Goal: Task Accomplishment & Management: Use online tool/utility

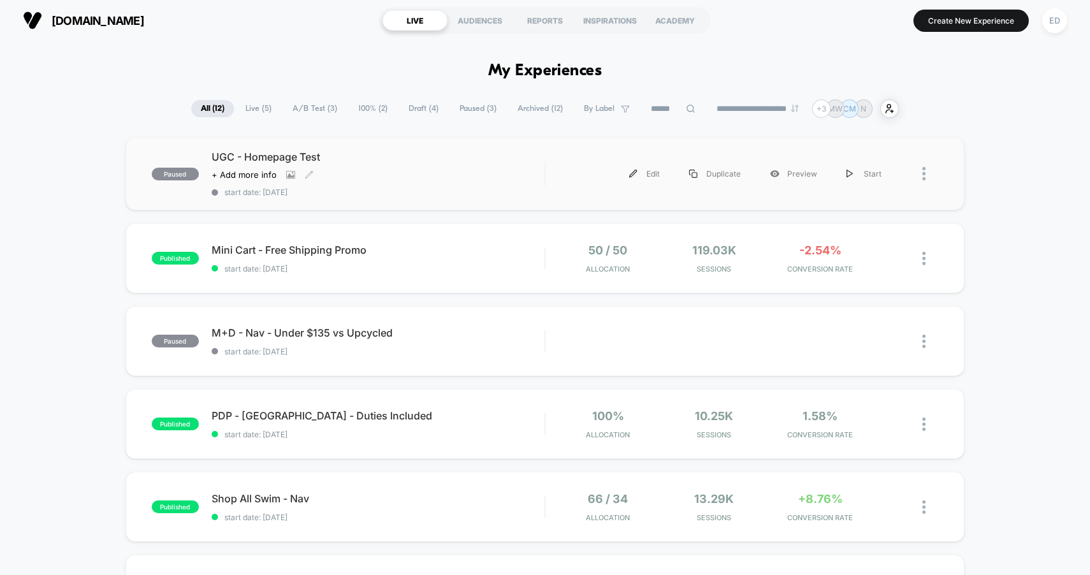
scroll to position [3, 0]
click at [258, 115] on span "Live ( 5 )" at bounding box center [258, 107] width 45 height 17
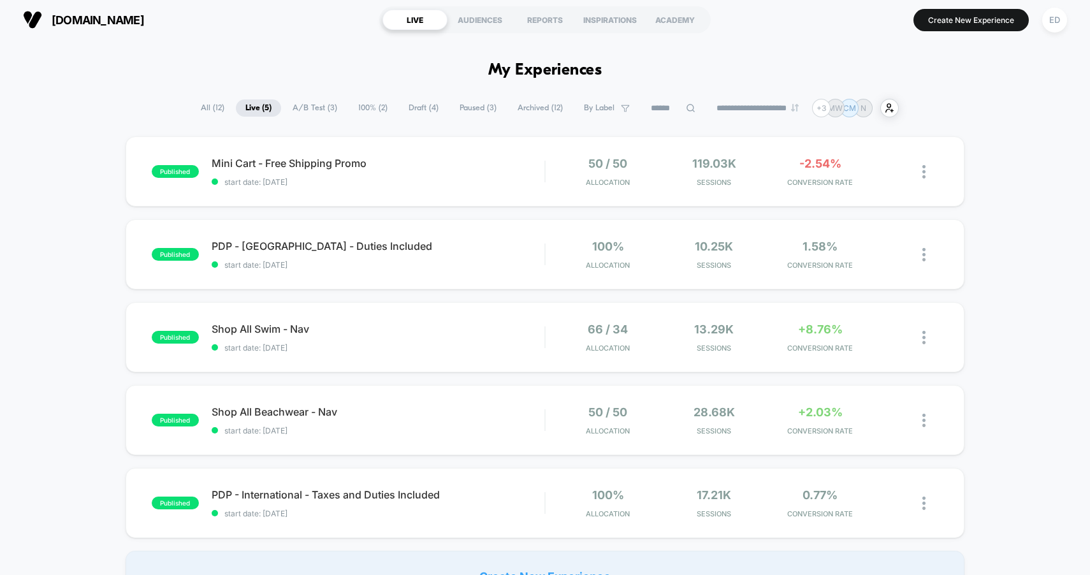
scroll to position [0, 0]
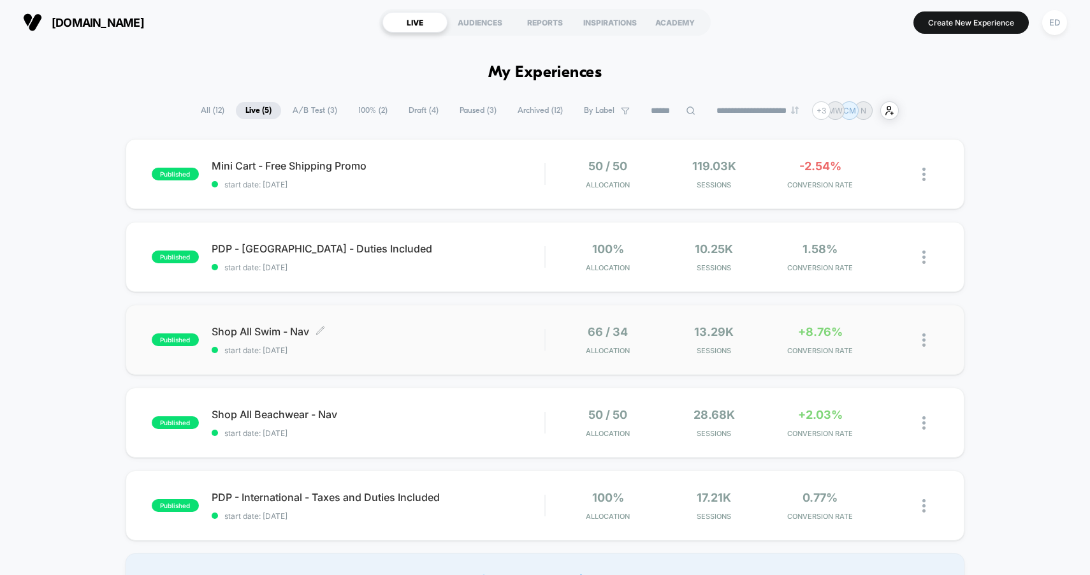
click at [345, 344] on div "Shop All Swim - Nav Click to edit experience details Click to edit experience d…" at bounding box center [378, 340] width 333 height 30
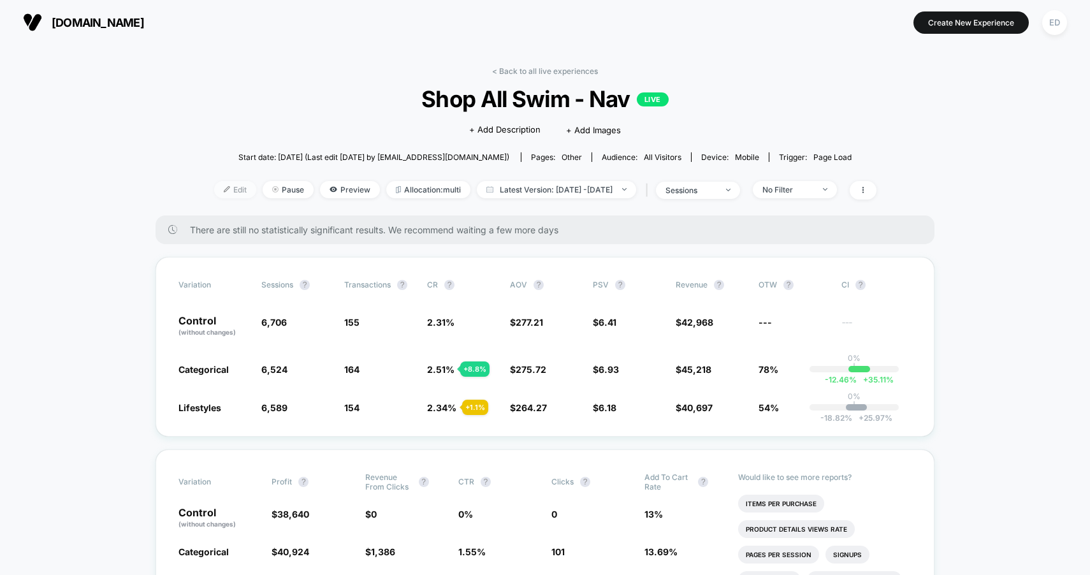
click at [214, 193] on span "Edit" at bounding box center [235, 189] width 42 height 17
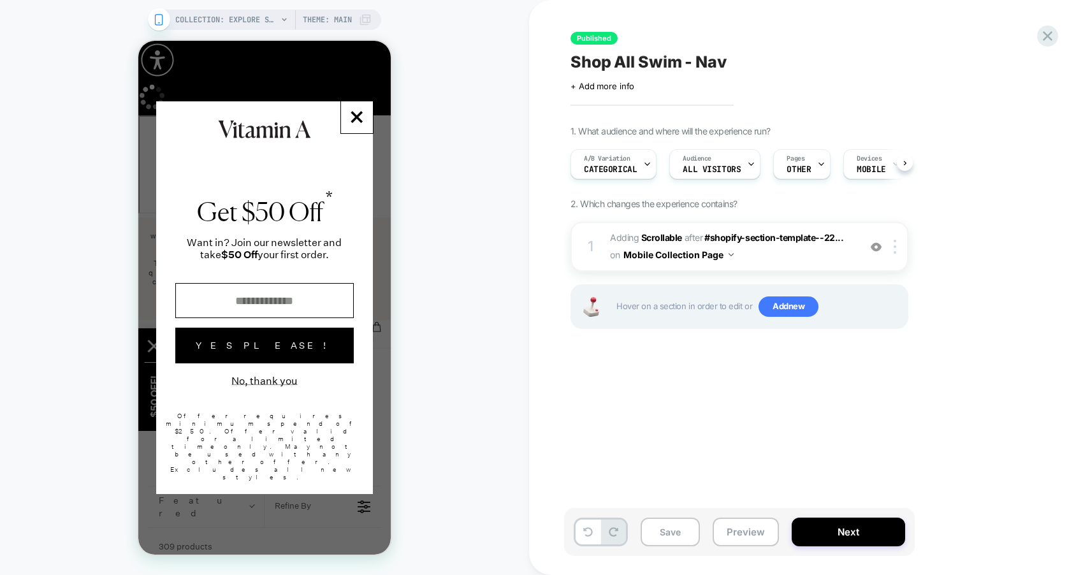
scroll to position [0, 1]
click at [355, 122] on line "Modal Dialog" at bounding box center [356, 117] width 10 height 10
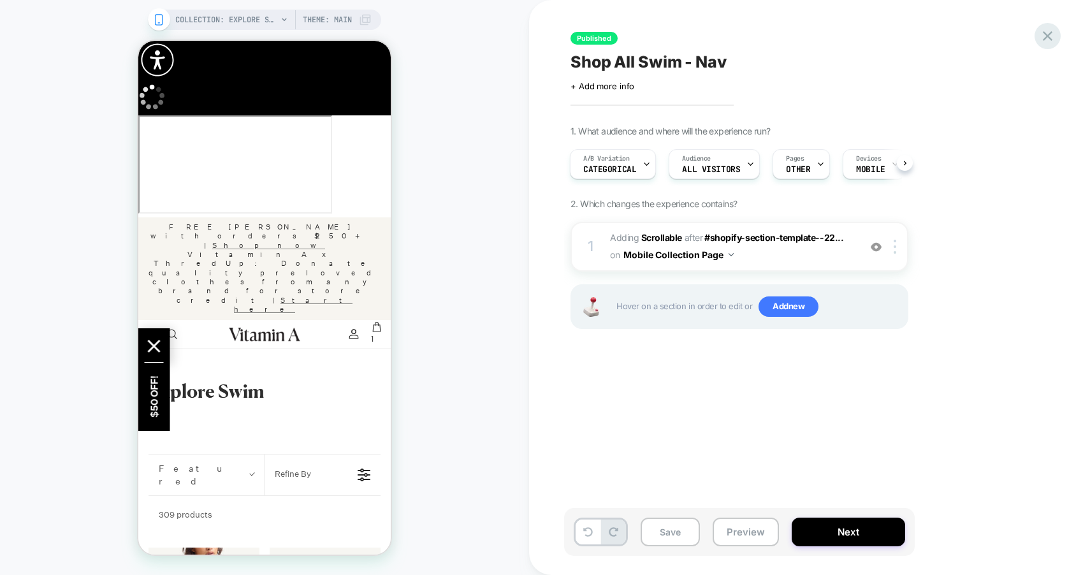
click at [1049, 36] on icon at bounding box center [1047, 35] width 17 height 17
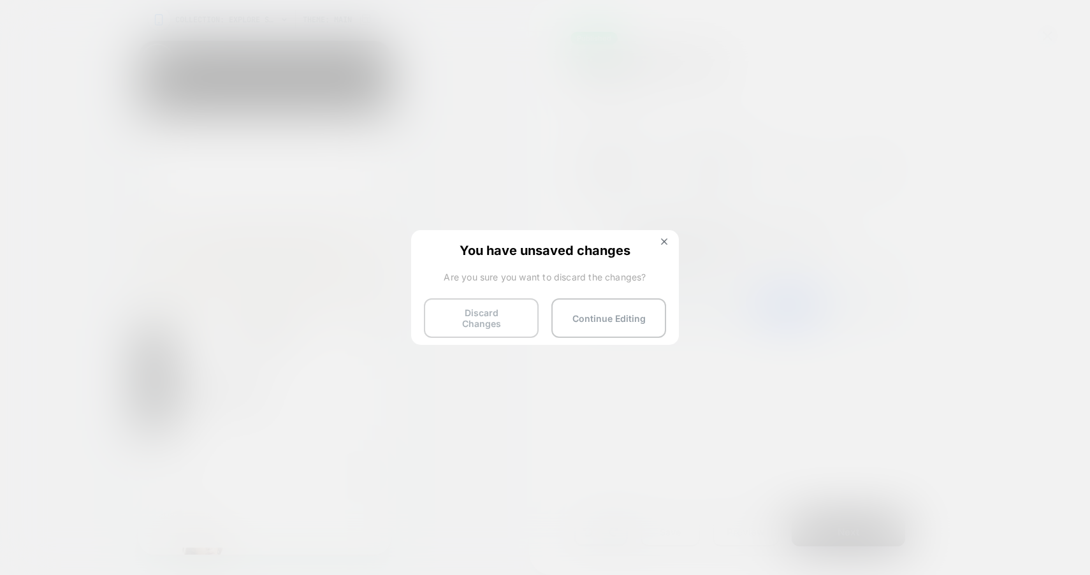
click at [474, 319] on button "Discard Changes" at bounding box center [481, 318] width 115 height 40
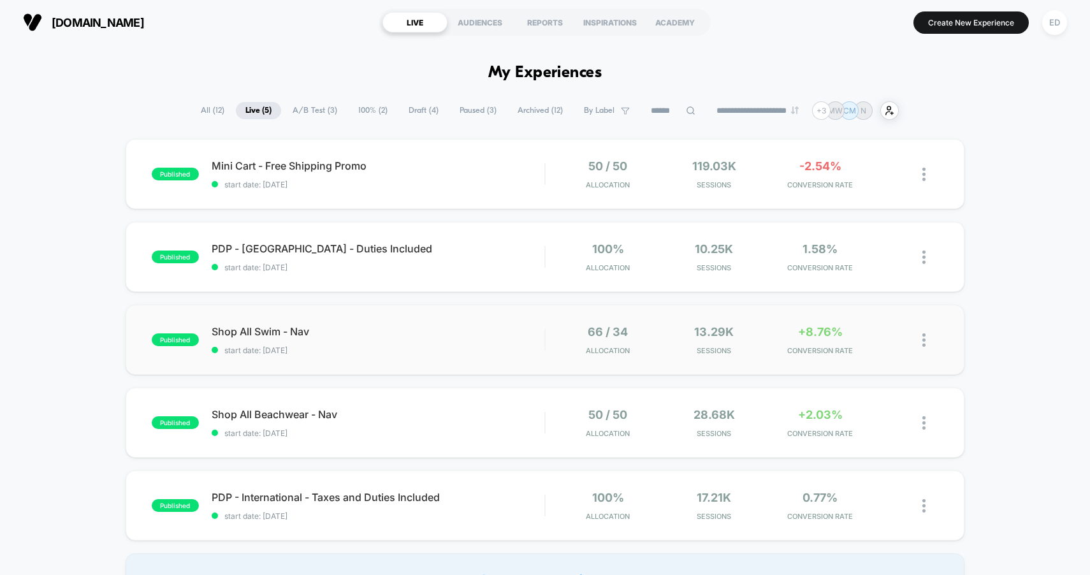
click at [923, 338] on img at bounding box center [924, 339] width 3 height 13
click at [879, 356] on div "Preview Link" at bounding box center [859, 355] width 115 height 29
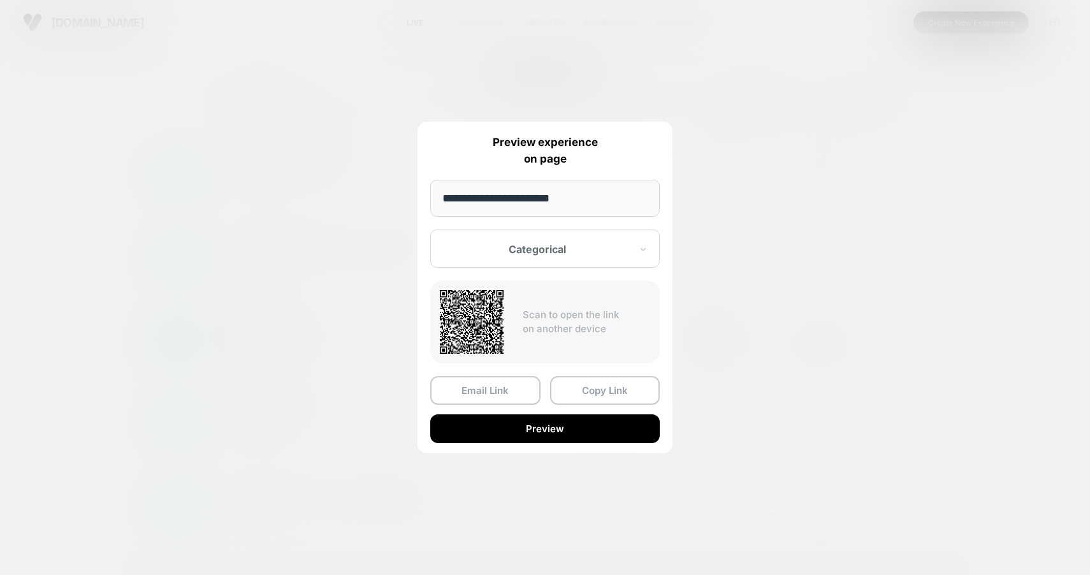
click at [590, 263] on div "Categorical" at bounding box center [545, 249] width 230 height 38
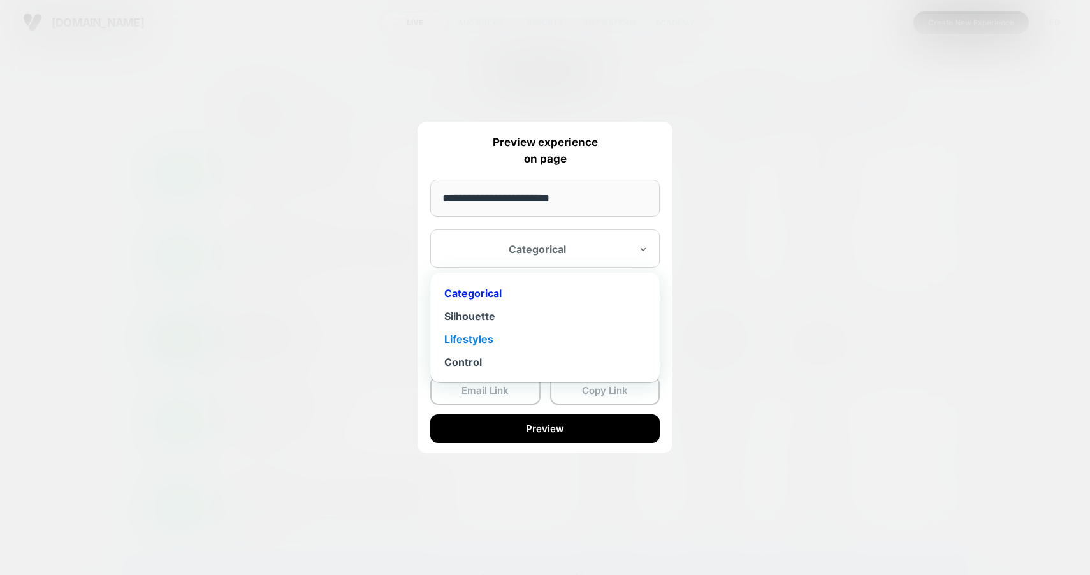
click at [548, 341] on div "Lifestyles" at bounding box center [545, 339] width 217 height 23
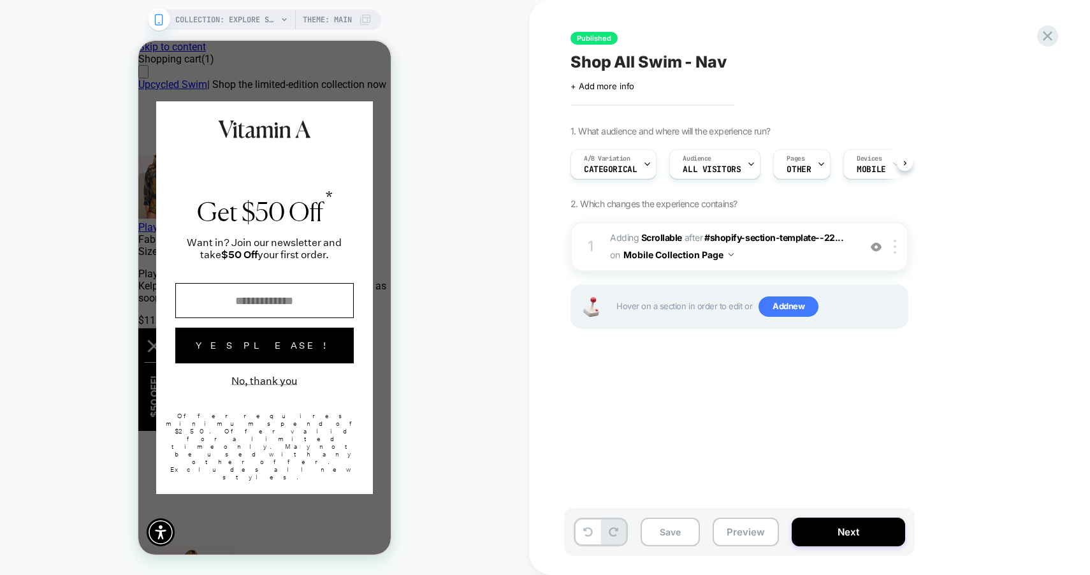
scroll to position [0, 1]
click at [295, 387] on button "No, thank you" at bounding box center [264, 381] width 66 height 12
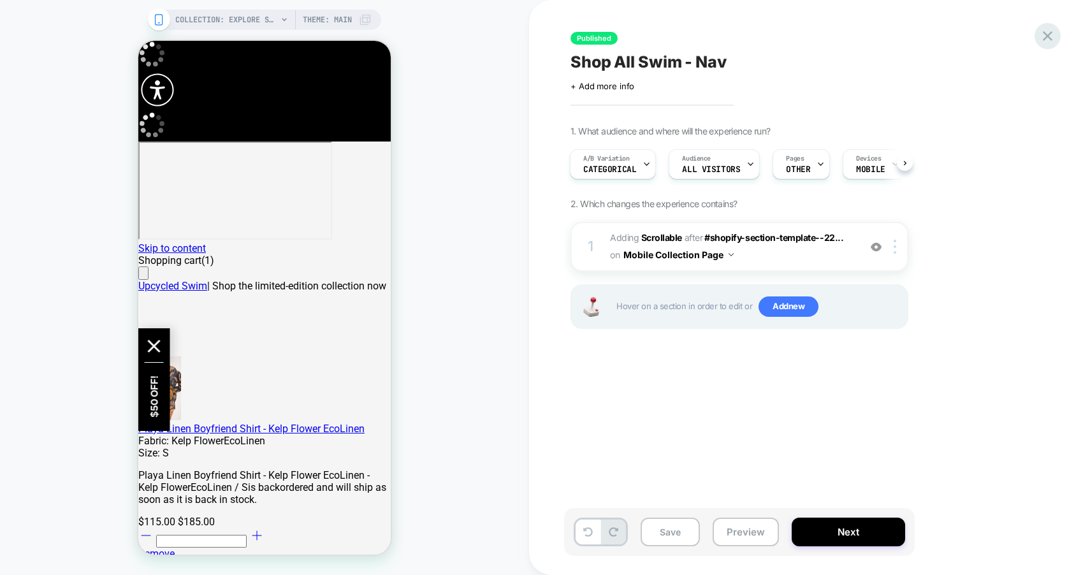
click at [1039, 36] on icon at bounding box center [1047, 35] width 17 height 17
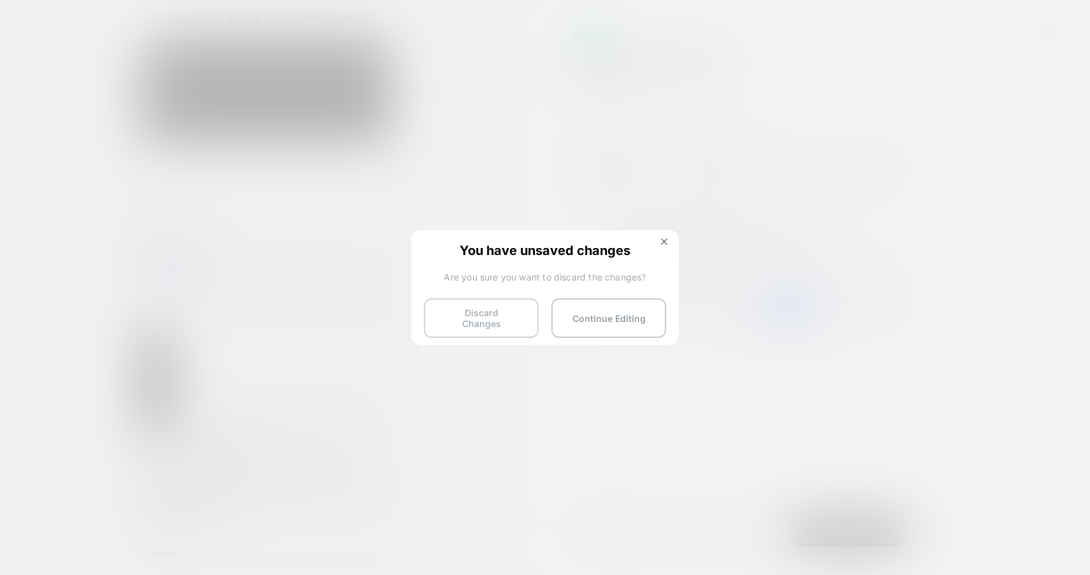
click at [496, 316] on button "Discard Changes" at bounding box center [481, 318] width 115 height 40
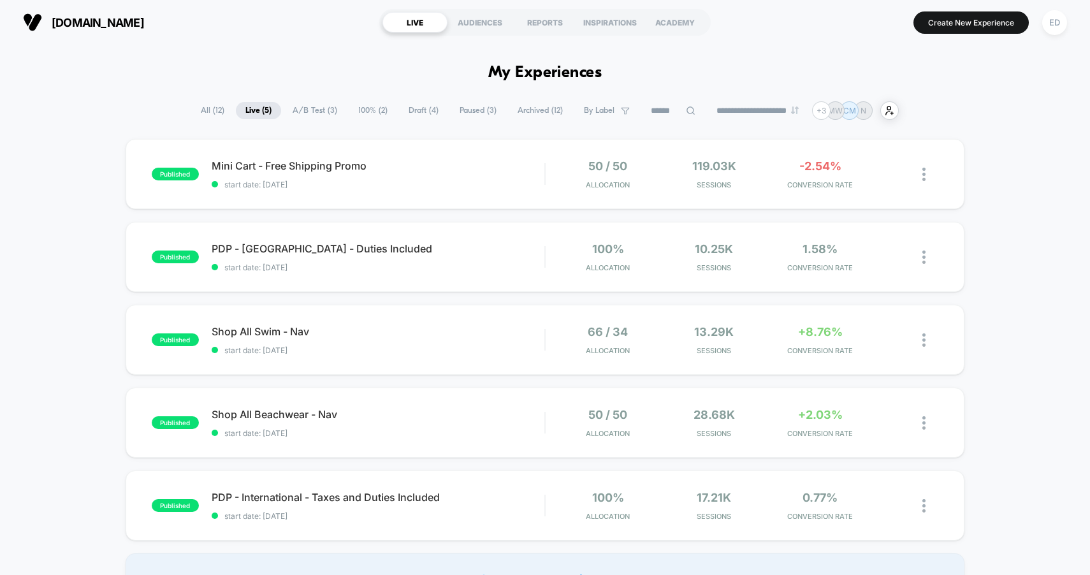
drag, startPoint x: 866, startPoint y: 162, endPoint x: 909, endPoint y: 82, distance: 91.3
click at [920, 339] on div at bounding box center [918, 340] width 42 height 30
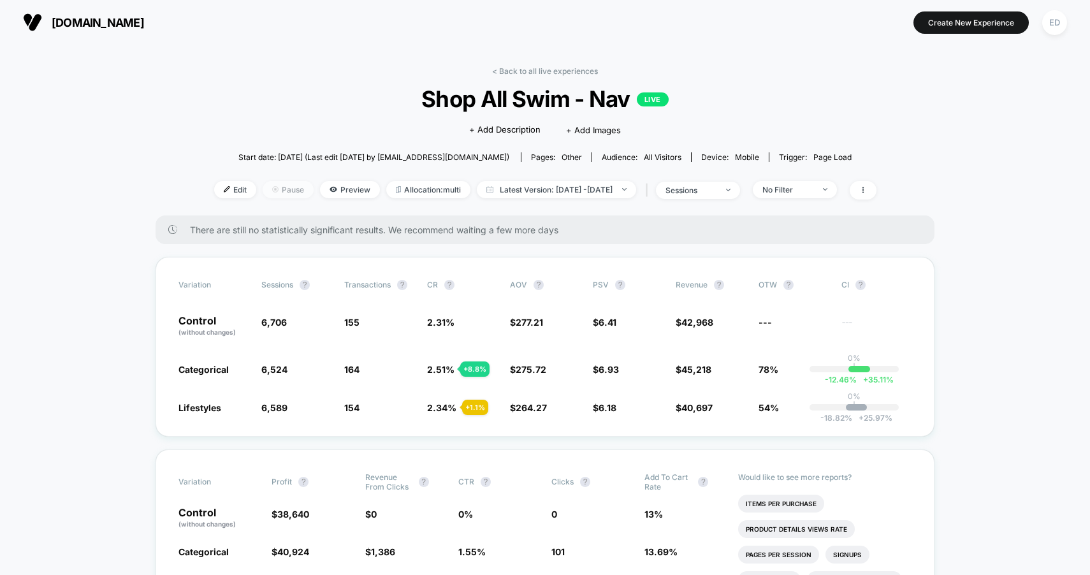
click at [277, 187] on span "Pause" at bounding box center [288, 189] width 51 height 17
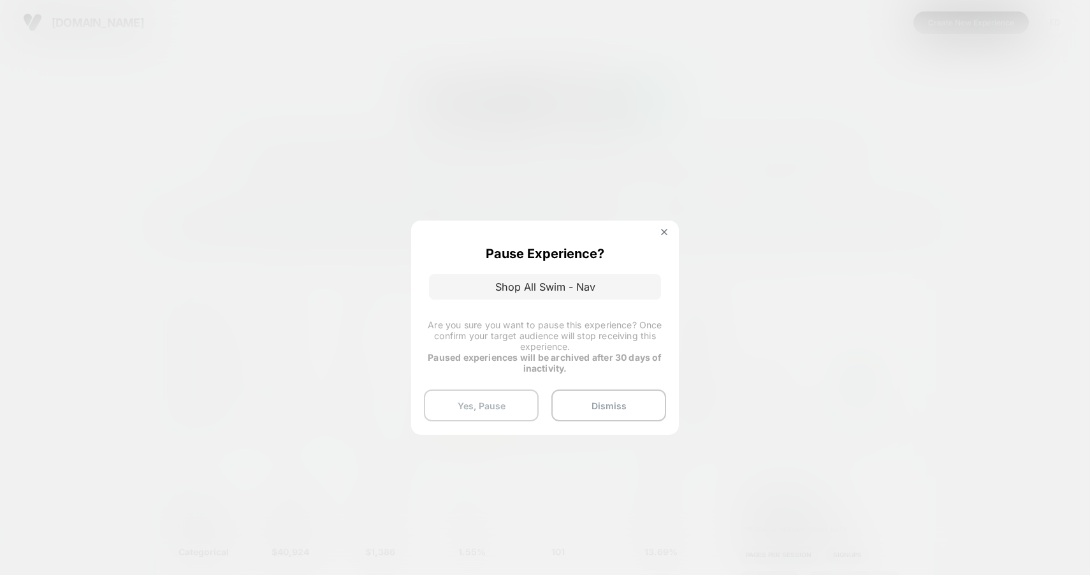
click at [475, 406] on button "Yes, Pause" at bounding box center [481, 406] width 115 height 32
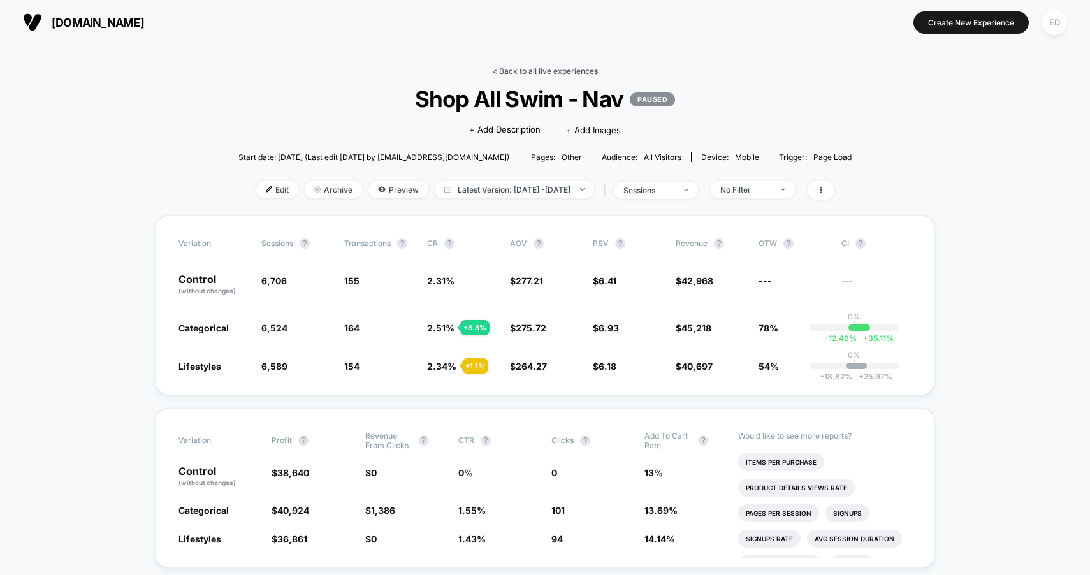
click at [522, 72] on link "< Back to all live experiences" at bounding box center [545, 71] width 106 height 10
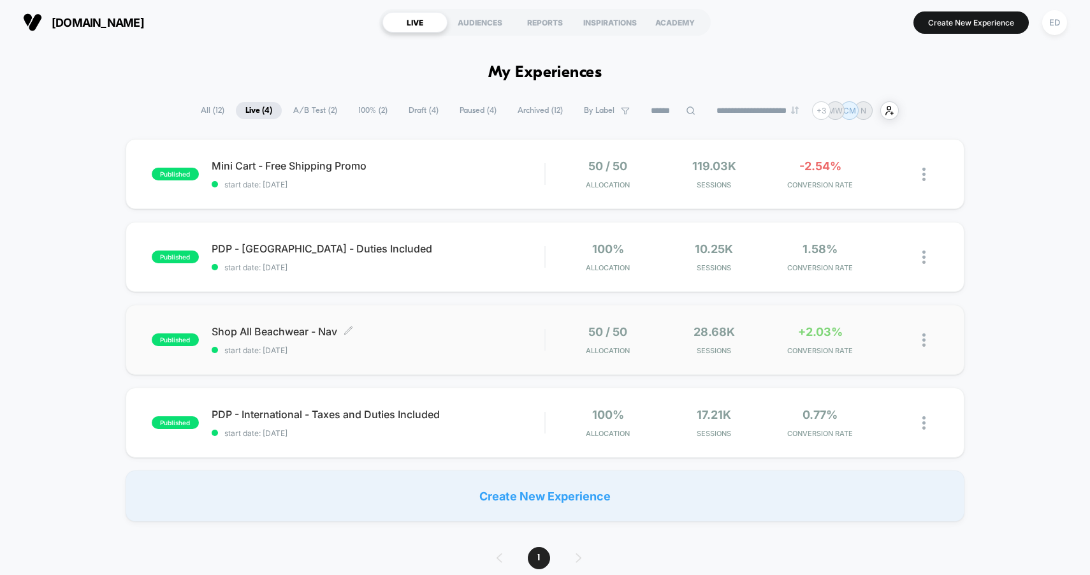
click at [256, 328] on span "Shop All Beachwear - Nav Click to edit experience details" at bounding box center [378, 331] width 333 height 13
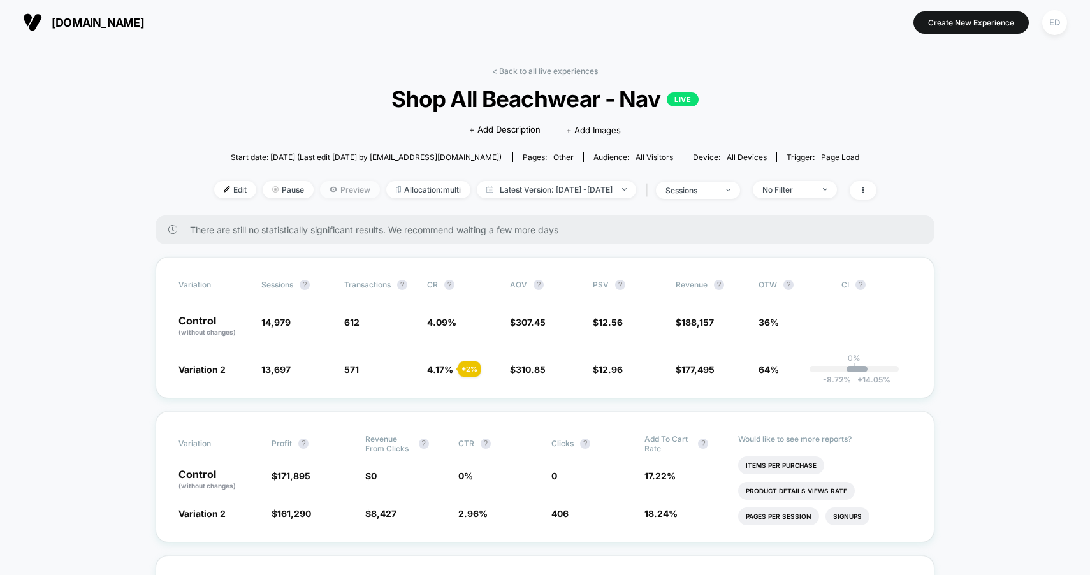
click at [320, 187] on span "Preview" at bounding box center [350, 189] width 60 height 17
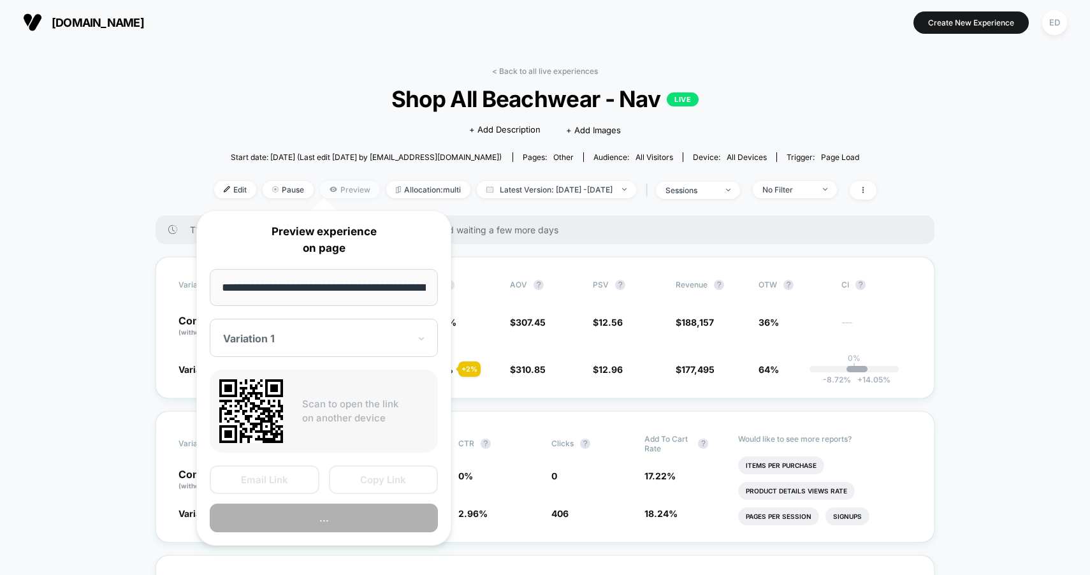
scroll to position [0, 38]
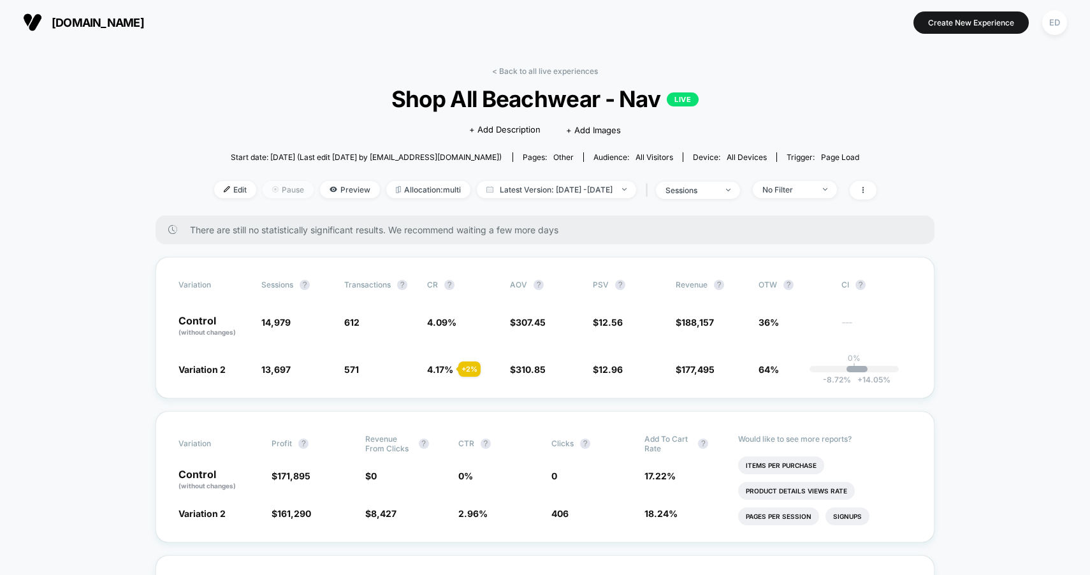
click at [263, 191] on span "Pause" at bounding box center [288, 189] width 51 height 17
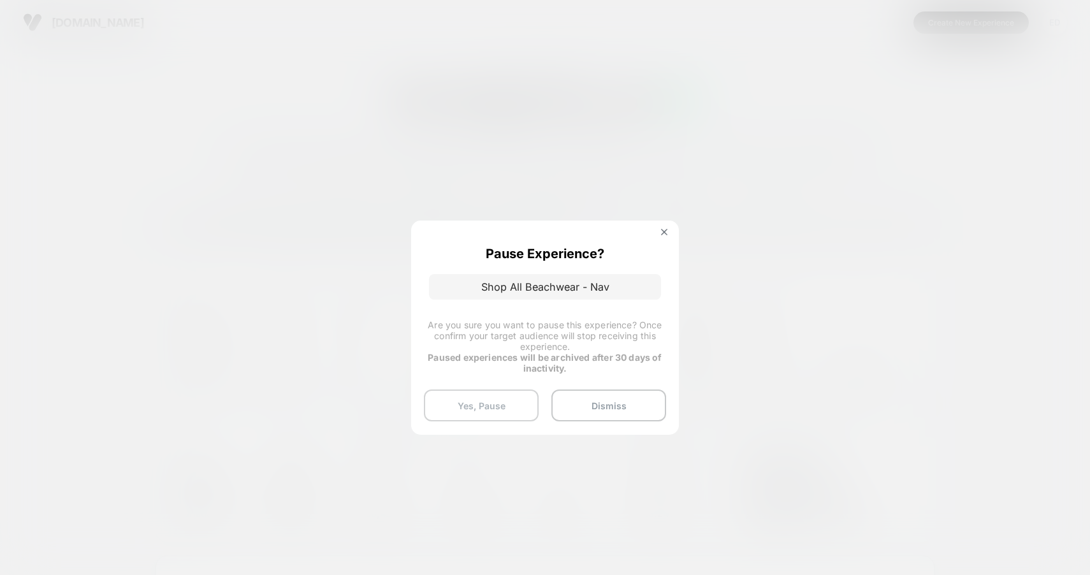
click at [462, 410] on button "Yes, Pause" at bounding box center [481, 406] width 115 height 32
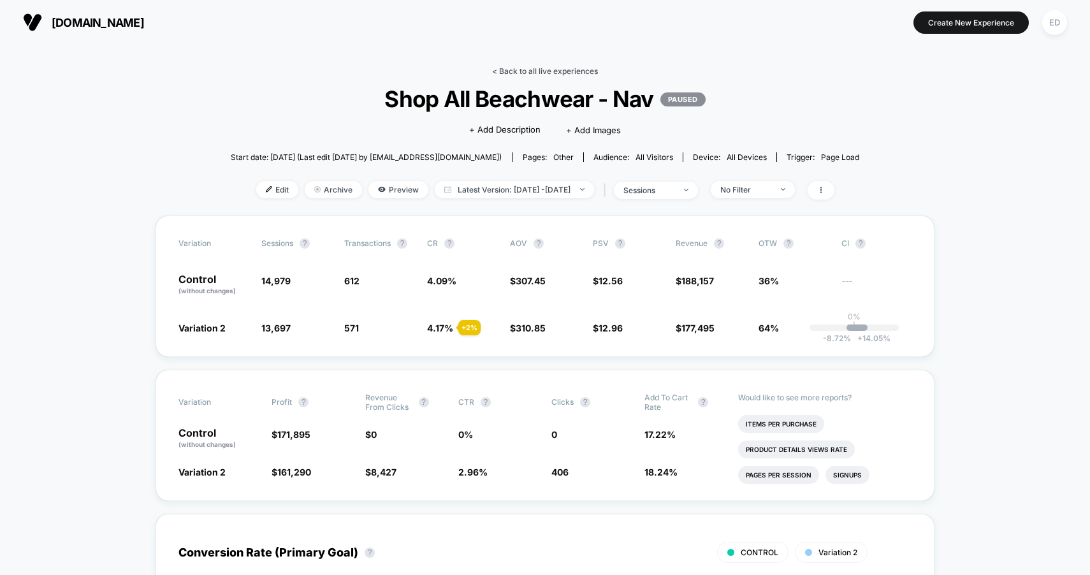
click at [514, 71] on link "< Back to all live experiences" at bounding box center [545, 71] width 106 height 10
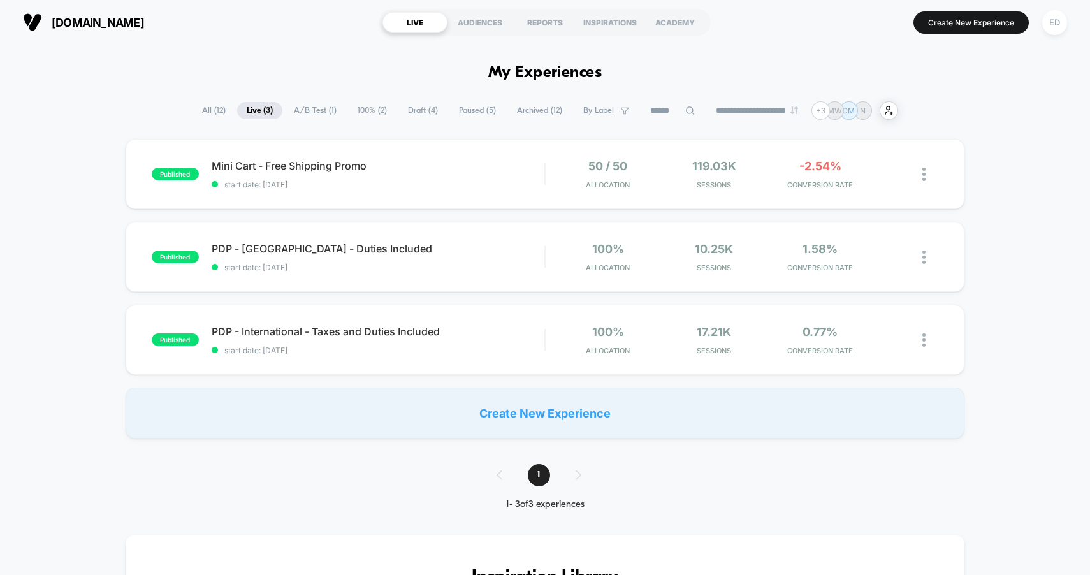
click at [458, 115] on span "Paused ( 5 )" at bounding box center [478, 110] width 56 height 17
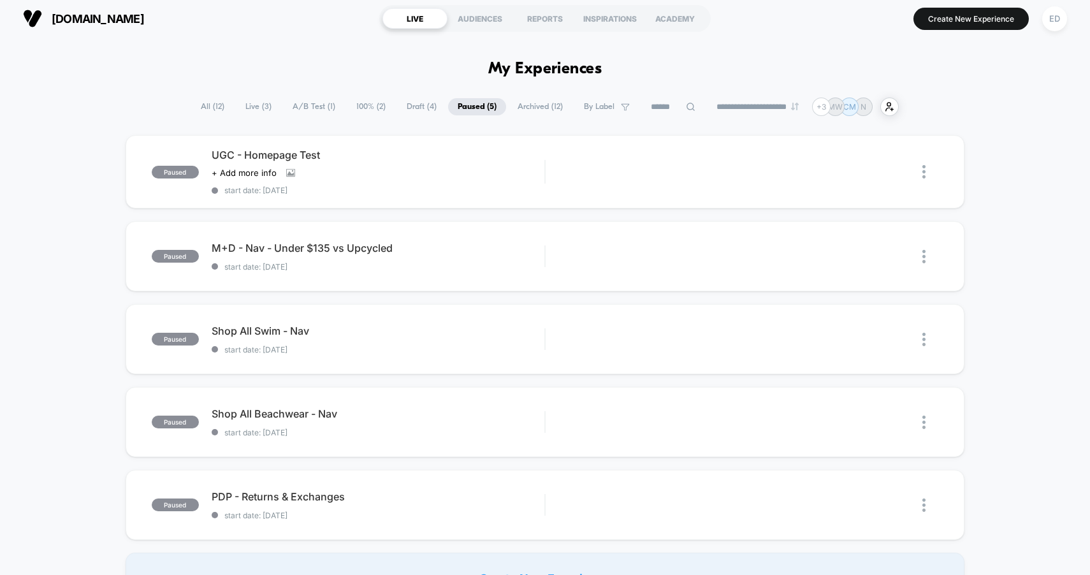
scroll to position [5, 0]
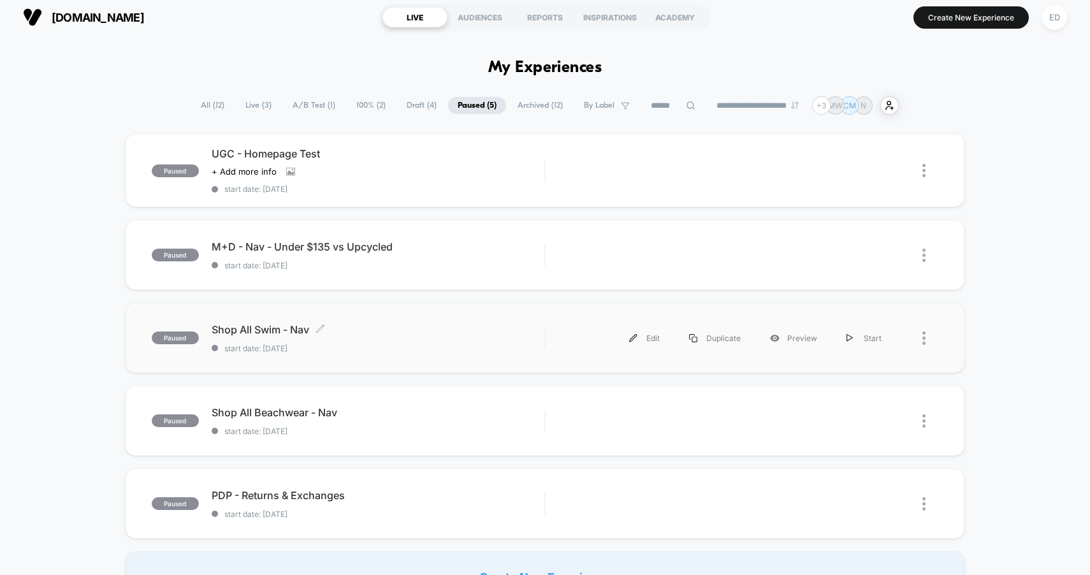
click at [471, 347] on span "start date: [DATE]" at bounding box center [378, 349] width 333 height 10
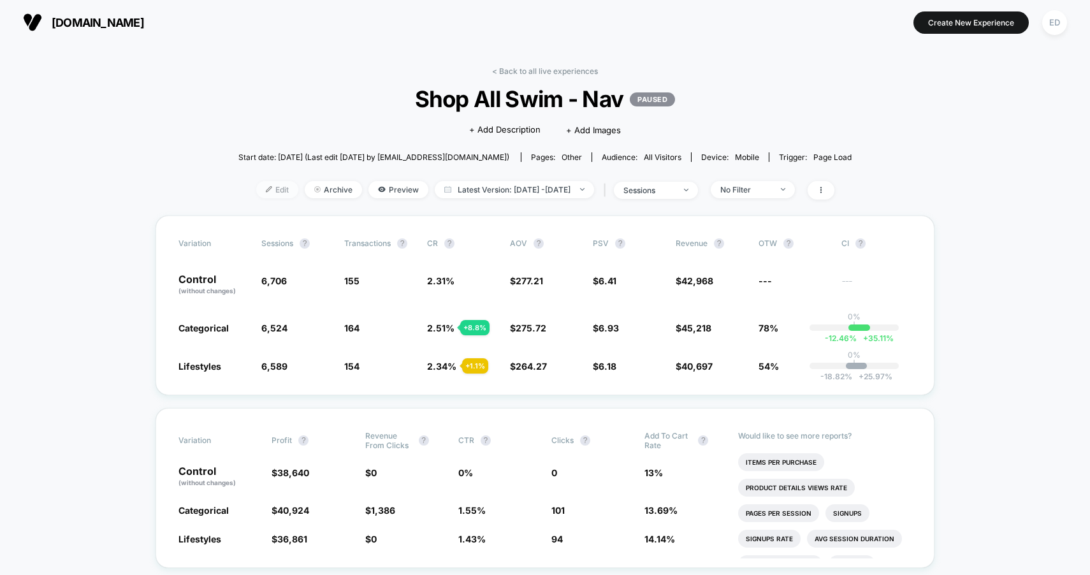
click at [262, 191] on span "Edit" at bounding box center [277, 189] width 42 height 17
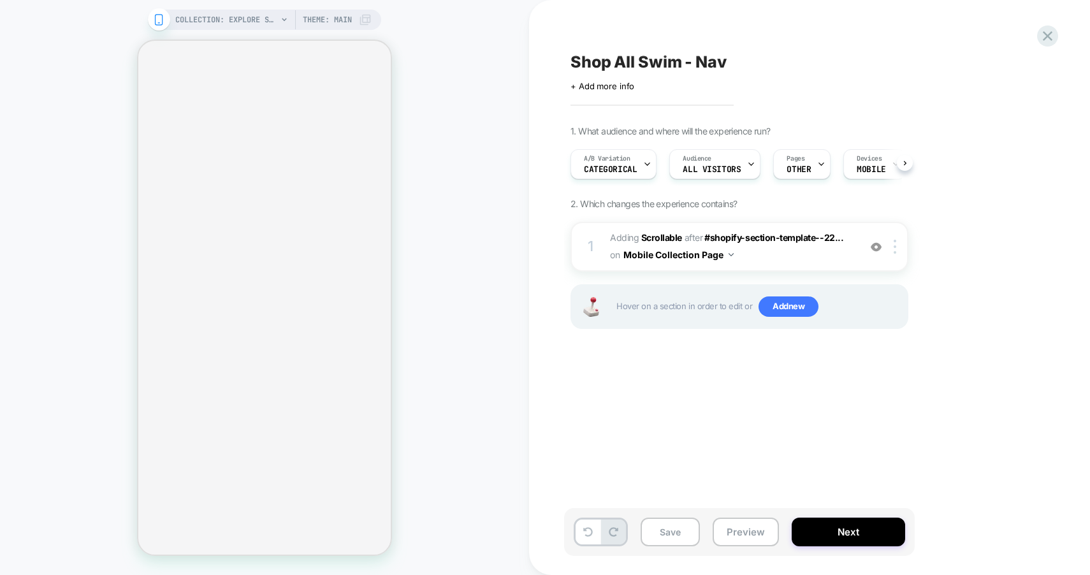
scroll to position [0, 1]
click at [643, 168] on div at bounding box center [647, 164] width 8 height 29
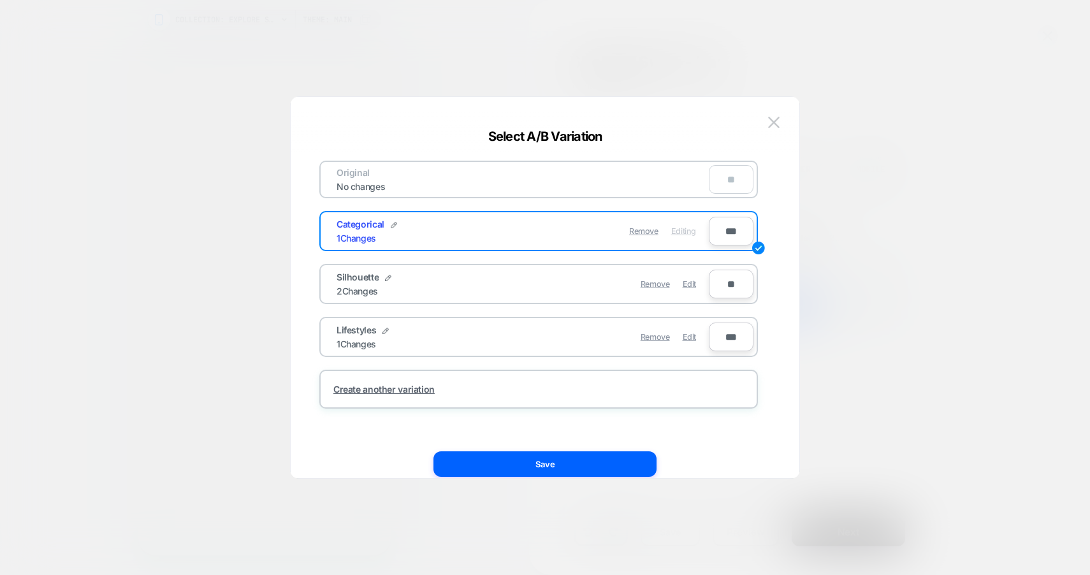
click at [964, 308] on div at bounding box center [545, 287] width 1090 height 575
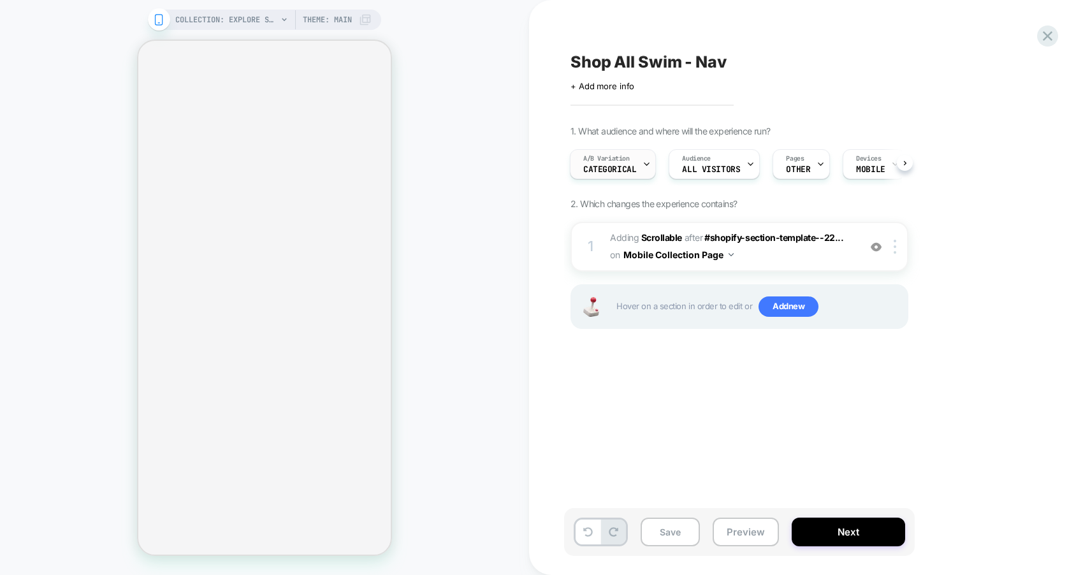
click at [646, 163] on icon at bounding box center [647, 164] width 8 height 8
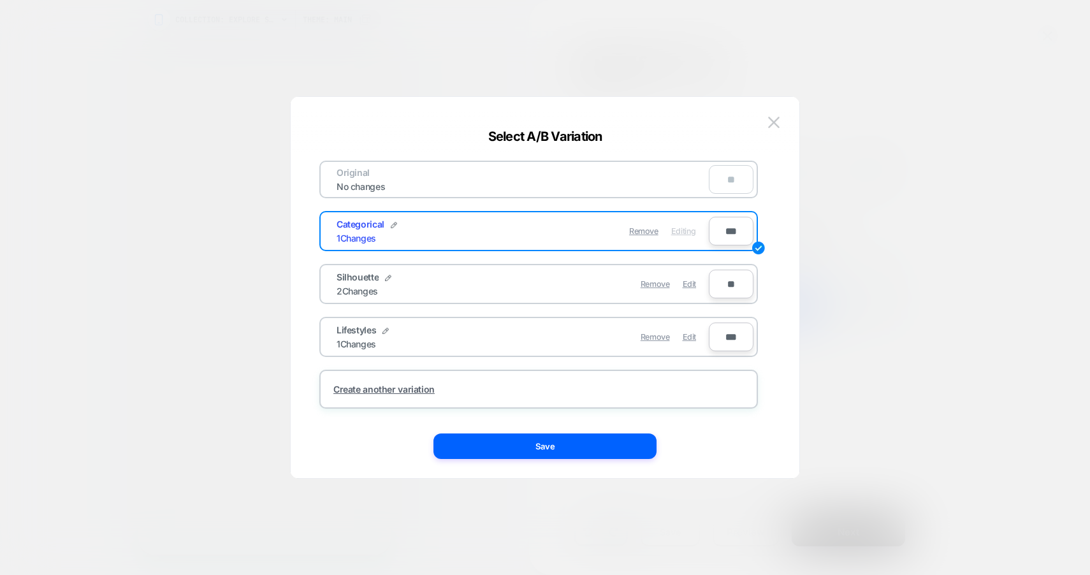
click at [748, 343] on input "***" at bounding box center [731, 337] width 45 height 29
type input "**"
click at [600, 457] on button "Save" at bounding box center [545, 447] width 223 height 26
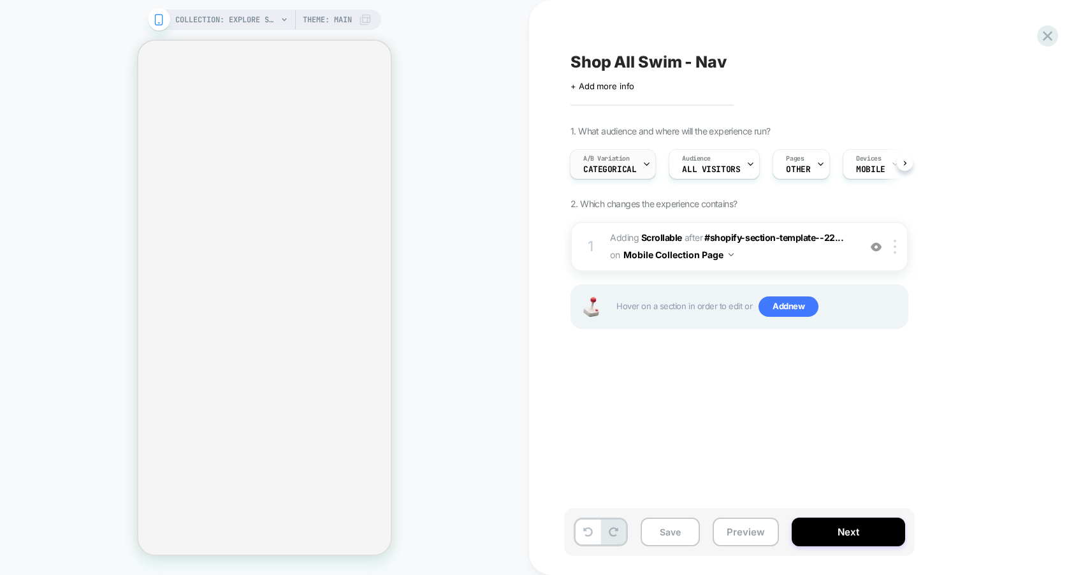
click at [633, 161] on div "A/B Variation Categorical" at bounding box center [610, 164] width 78 height 29
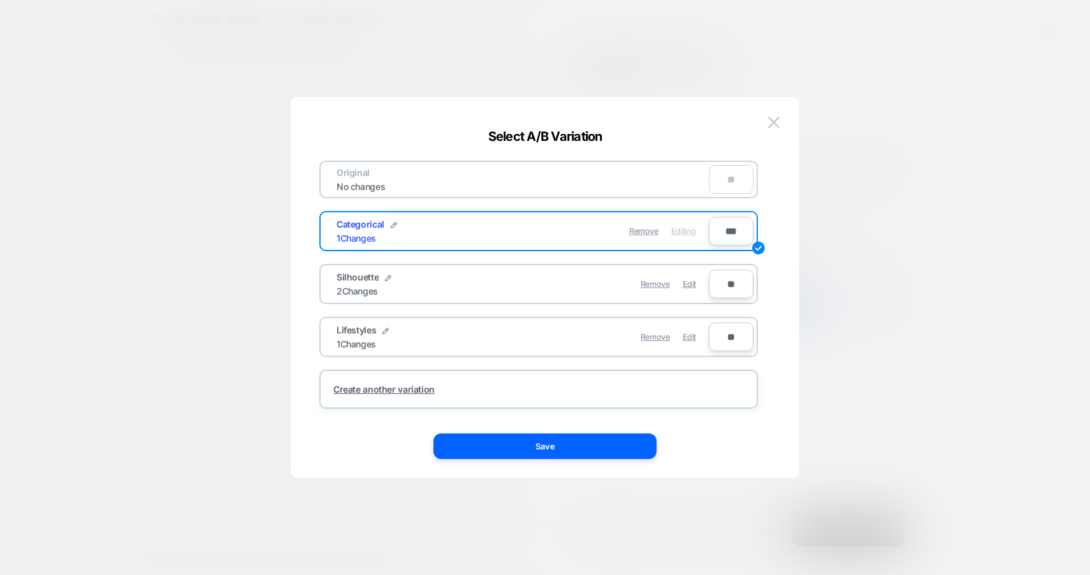
click at [731, 231] on input "***" at bounding box center [731, 231] width 45 height 29
type input "***"
click at [581, 451] on button "Save" at bounding box center [545, 447] width 223 height 26
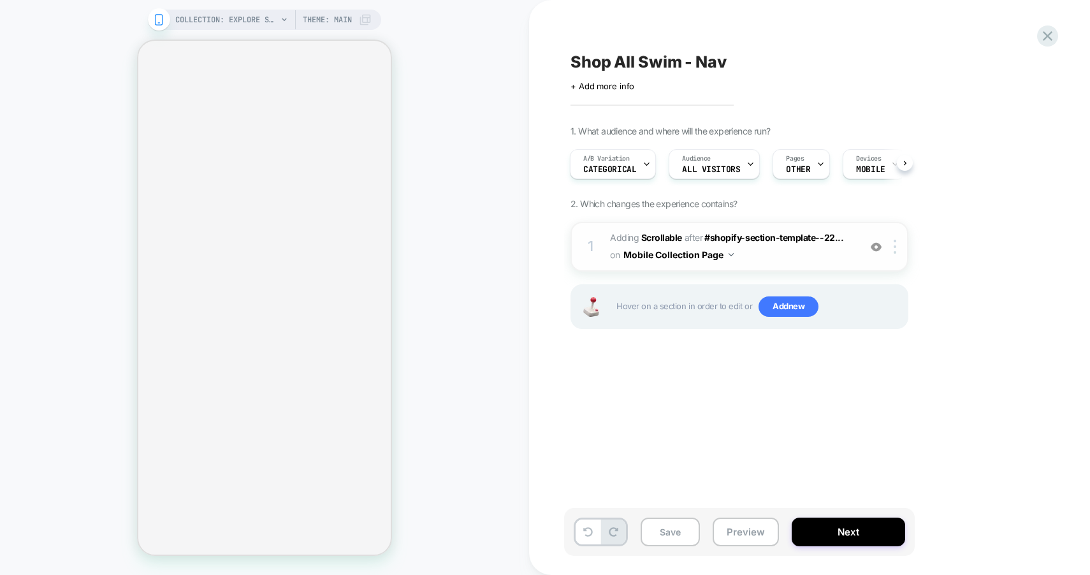
click at [875, 249] on img at bounding box center [876, 247] width 11 height 11
click at [853, 261] on span "#_loomi_addon_1747410748728 Adding Scrollable AFTER #shopify-section-template--…" at bounding box center [731, 247] width 243 height 34
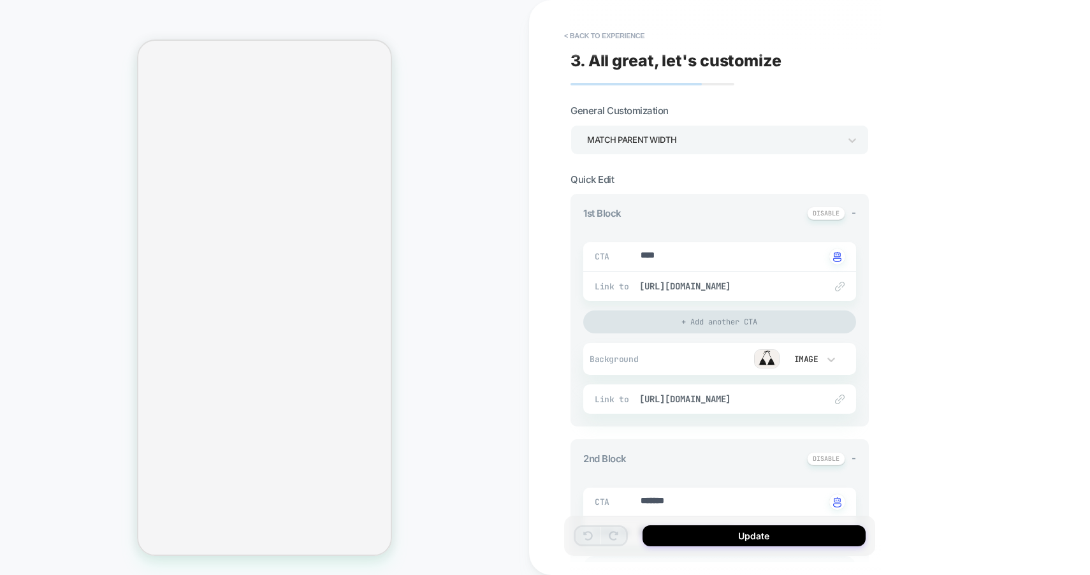
type textarea "*"
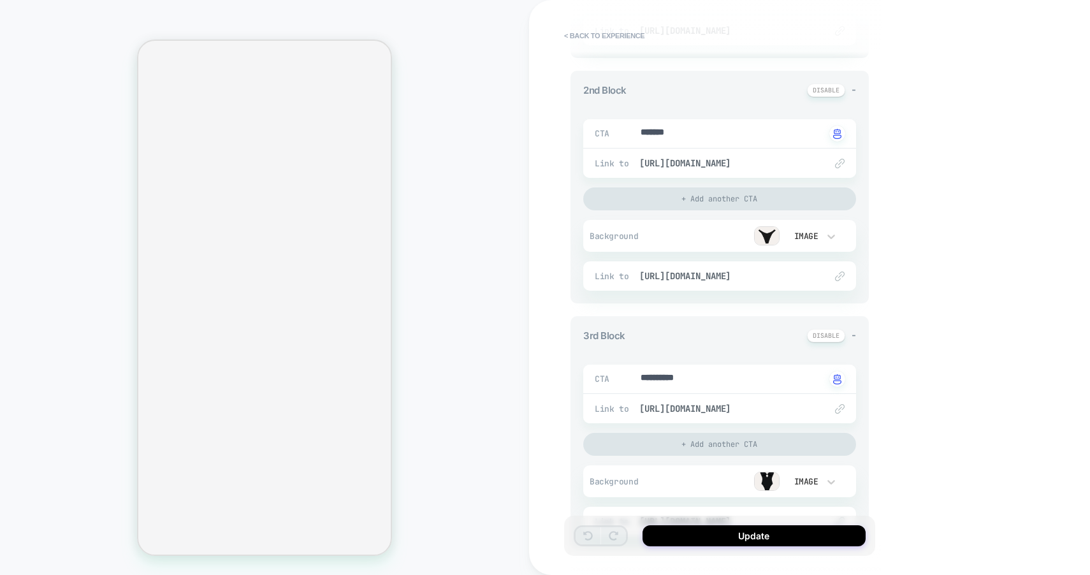
scroll to position [0, 0]
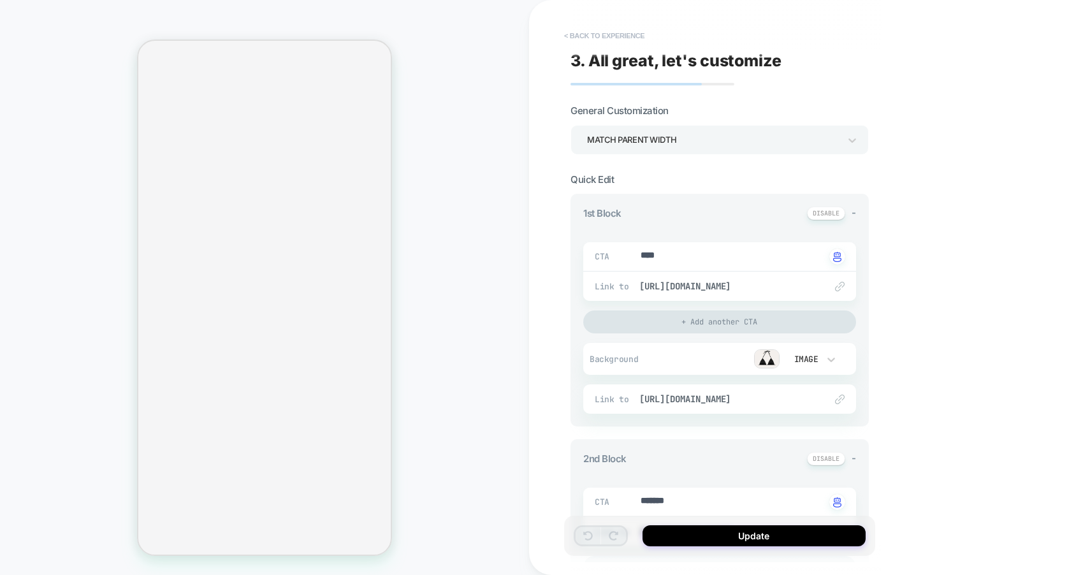
click at [601, 34] on button "< Back to experience" at bounding box center [604, 36] width 93 height 20
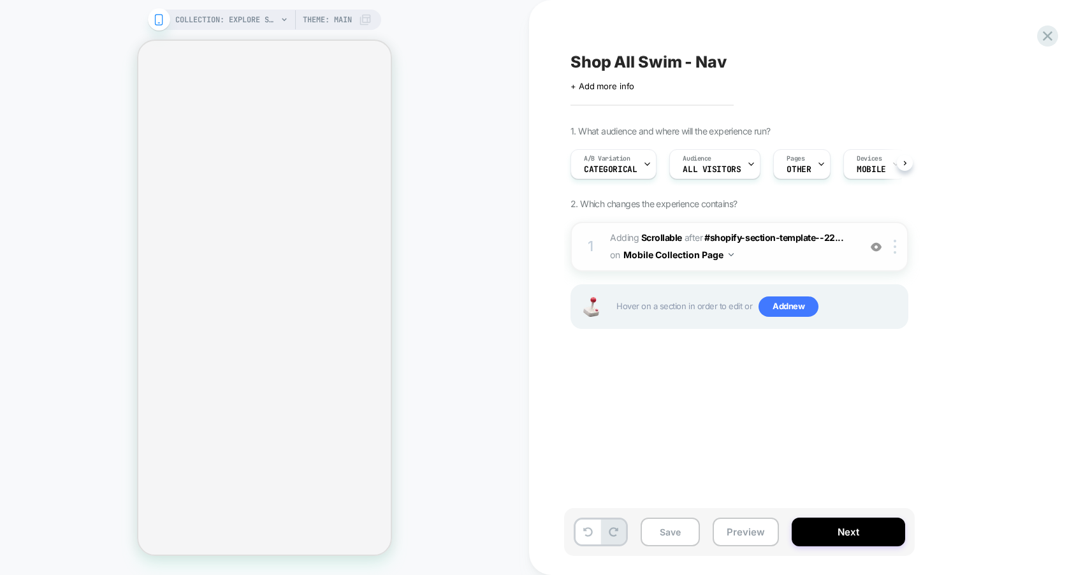
scroll to position [0, 1]
click at [894, 247] on img at bounding box center [895, 247] width 3 height 14
click at [894, 249] on img at bounding box center [895, 247] width 3 height 14
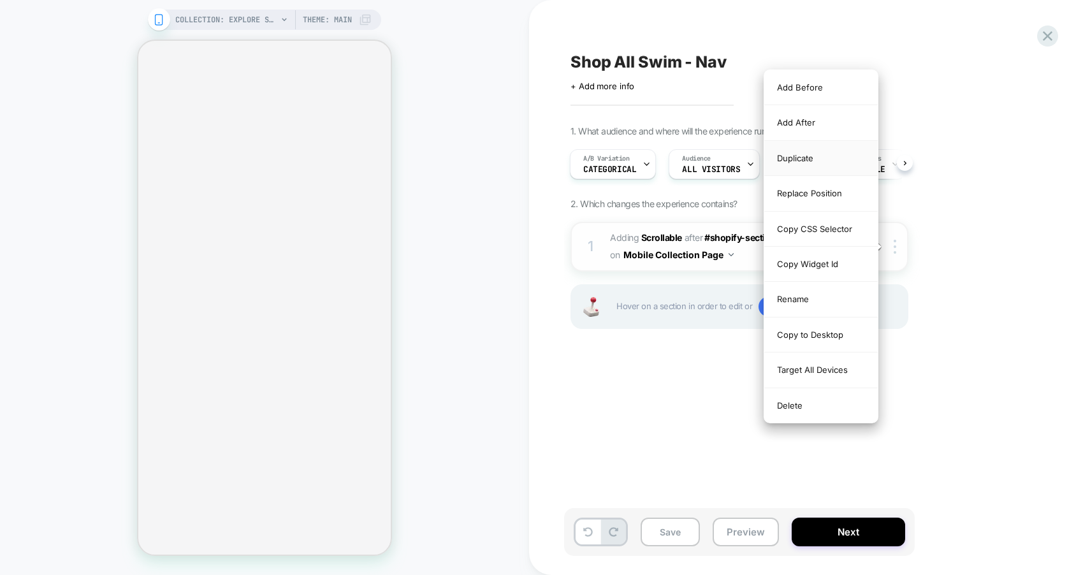
click at [788, 157] on div "Duplicate" at bounding box center [822, 158] width 114 height 35
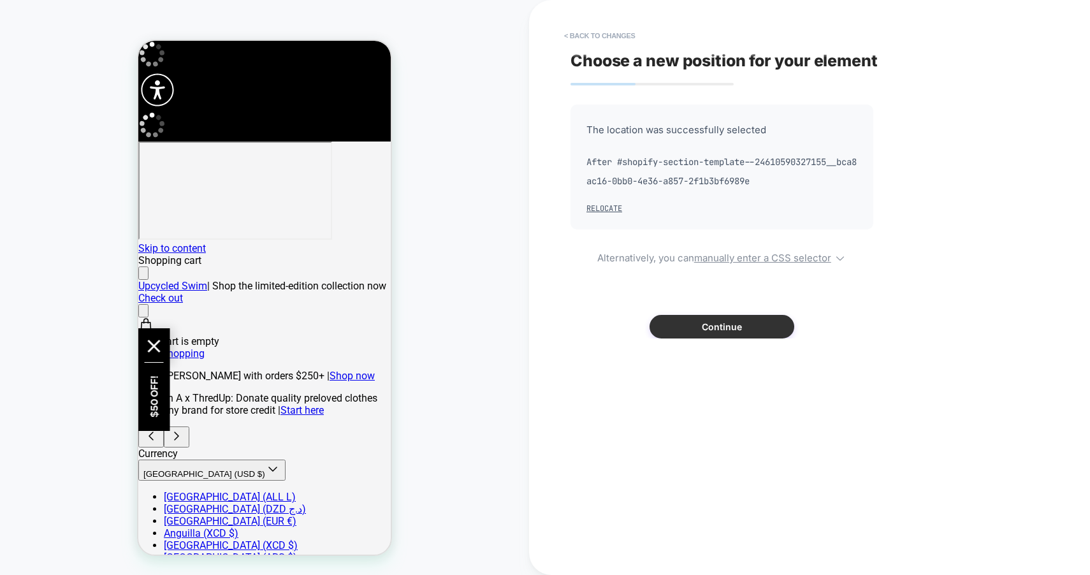
scroll to position [0, 0]
click at [709, 325] on button "Continue" at bounding box center [722, 327] width 145 height 24
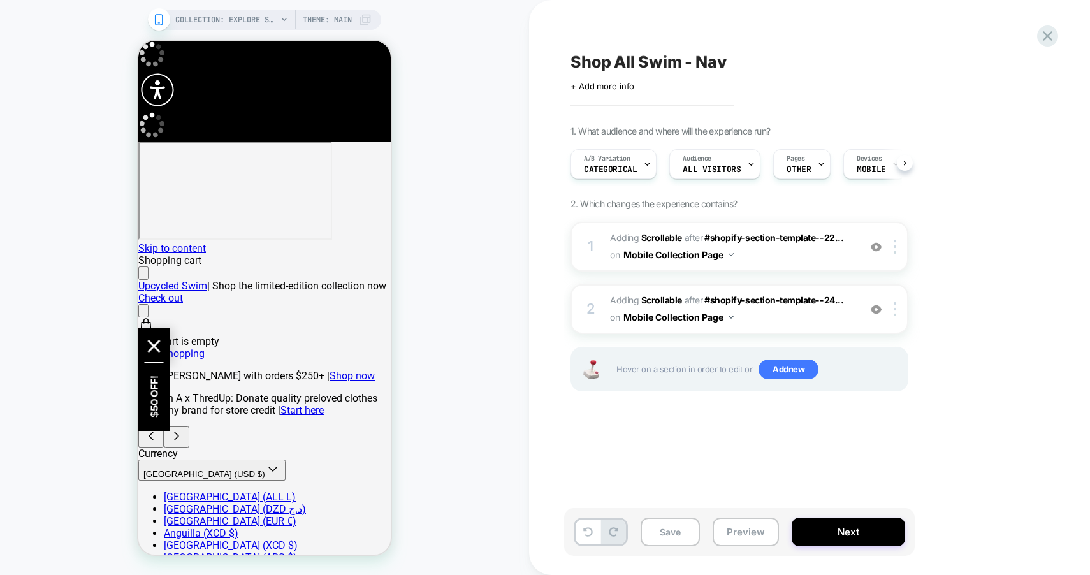
scroll to position [0, 1]
click at [875, 247] on img at bounding box center [876, 247] width 11 height 11
click at [657, 529] on button "Save" at bounding box center [670, 532] width 59 height 29
click at [621, 168] on span "Categorical" at bounding box center [609, 169] width 53 height 9
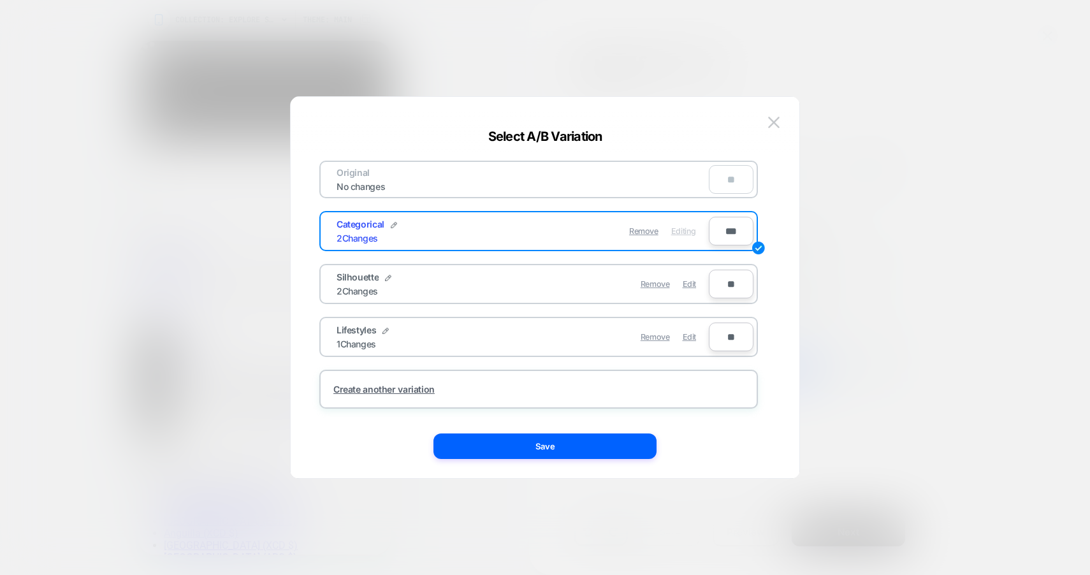
drag, startPoint x: 732, startPoint y: 230, endPoint x: 703, endPoint y: 224, distance: 29.4
click at [703, 224] on div "Categorical 2 Changes Remove Editing ***" at bounding box center [538, 231] width 439 height 40
click at [703, 224] on div "Remove Editing" at bounding box center [616, 231] width 186 height 25
click at [735, 231] on input "***" at bounding box center [731, 231] width 45 height 29
type input "***"
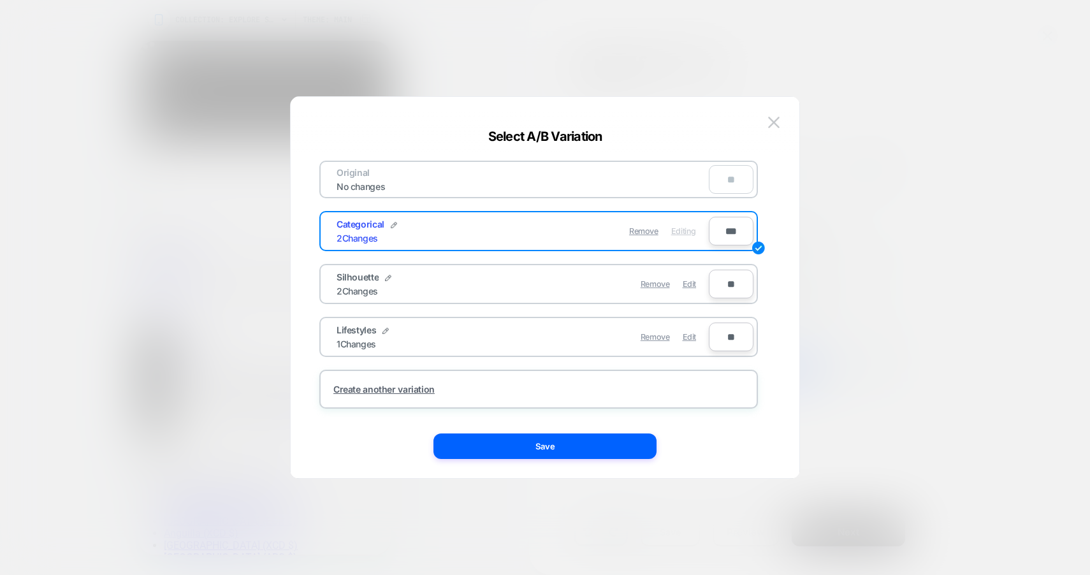
click at [733, 341] on input "**" at bounding box center [731, 337] width 45 height 29
click at [723, 338] on input "**" at bounding box center [731, 337] width 45 height 29
type input "***"
click at [582, 448] on button "Save" at bounding box center [545, 447] width 223 height 26
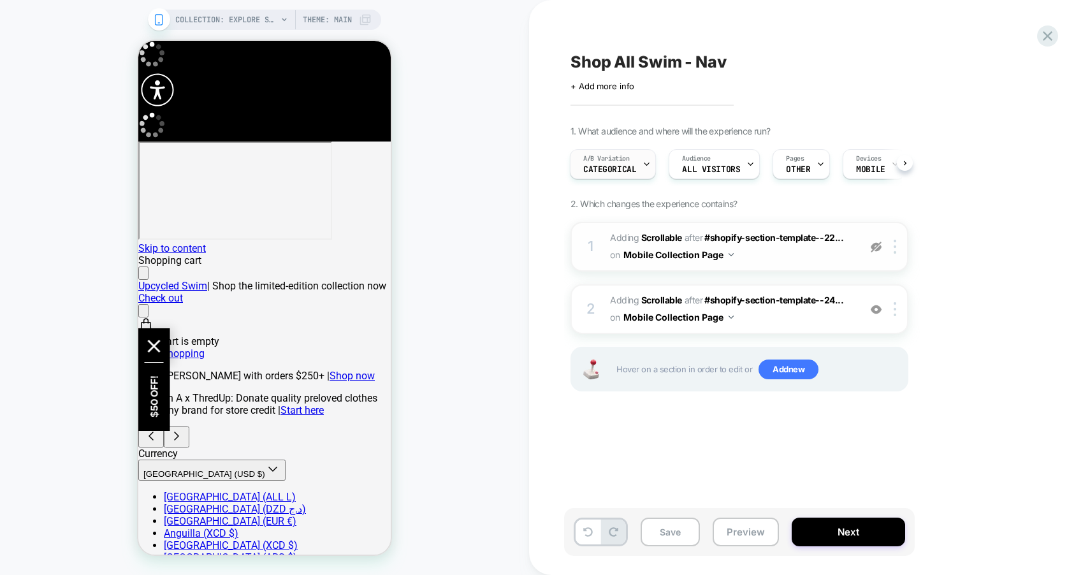
click at [622, 160] on span "A/B Variation" at bounding box center [606, 158] width 47 height 9
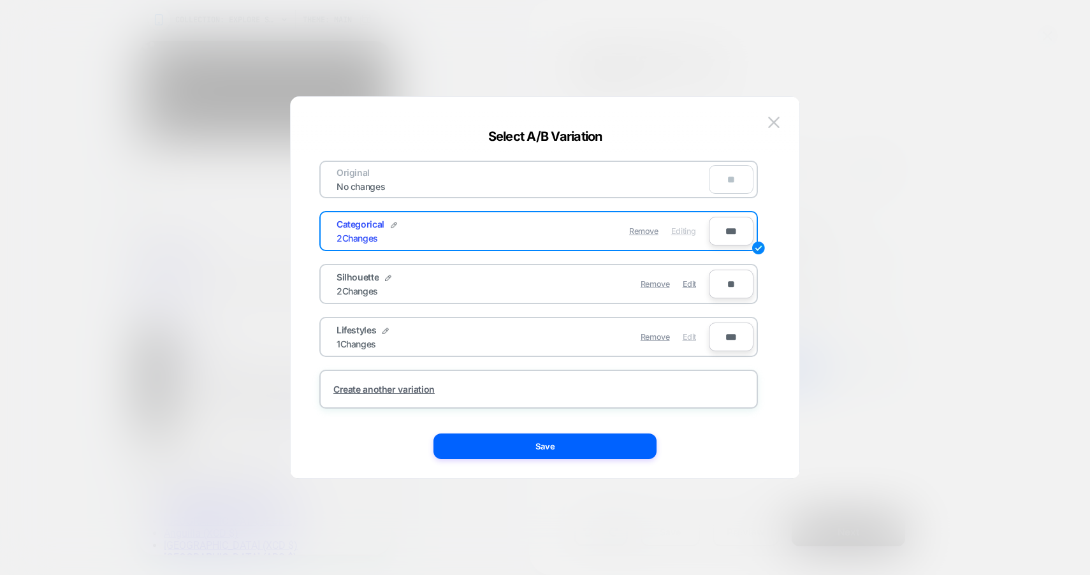
click at [686, 337] on span "Edit" at bounding box center [689, 337] width 13 height 10
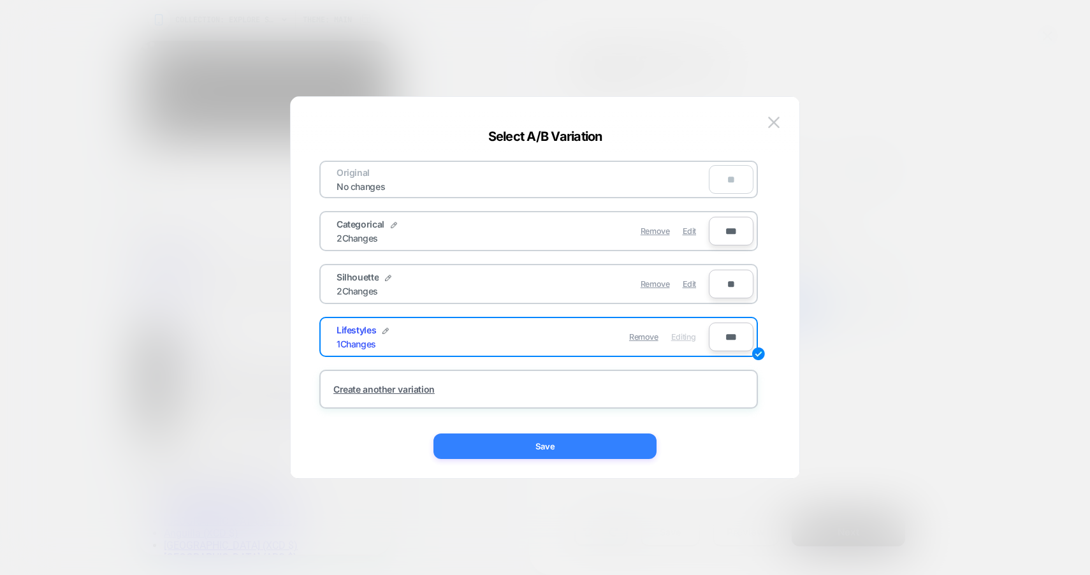
click at [594, 453] on button "Save" at bounding box center [545, 447] width 223 height 26
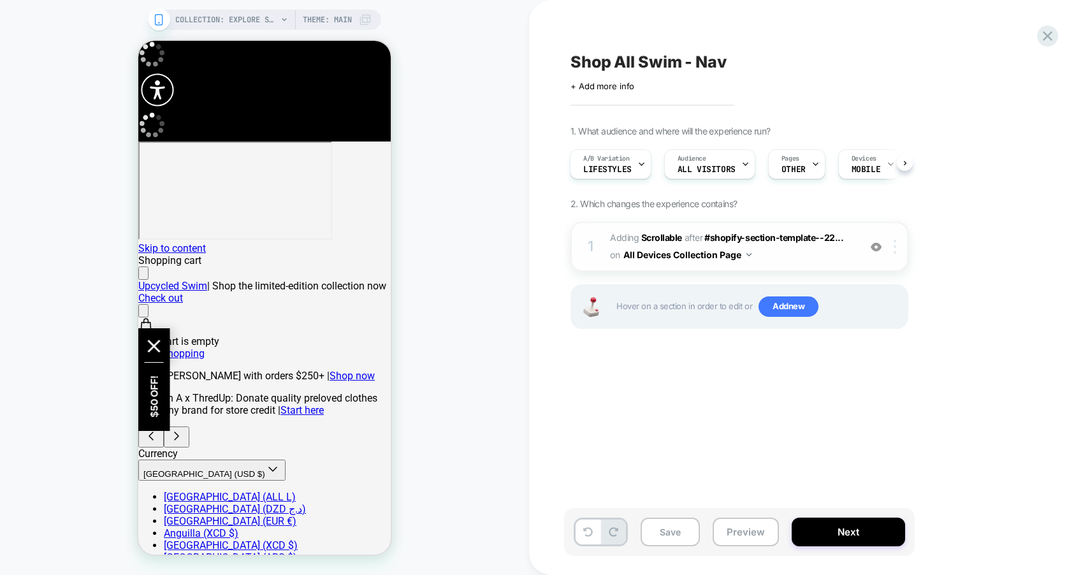
click at [897, 249] on div at bounding box center [897, 247] width 21 height 14
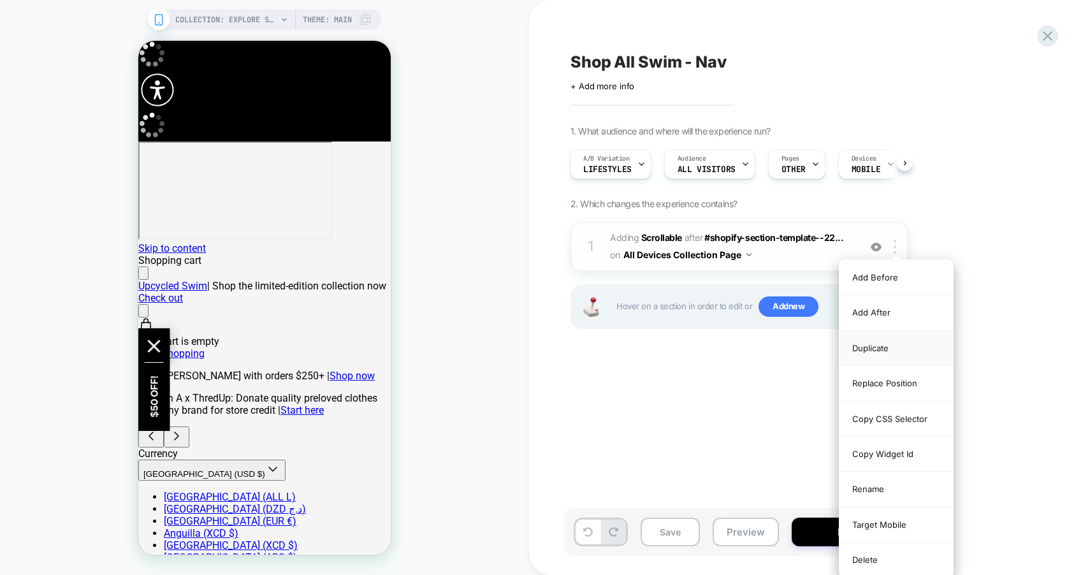
click at [889, 348] on div "Duplicate" at bounding box center [897, 348] width 114 height 35
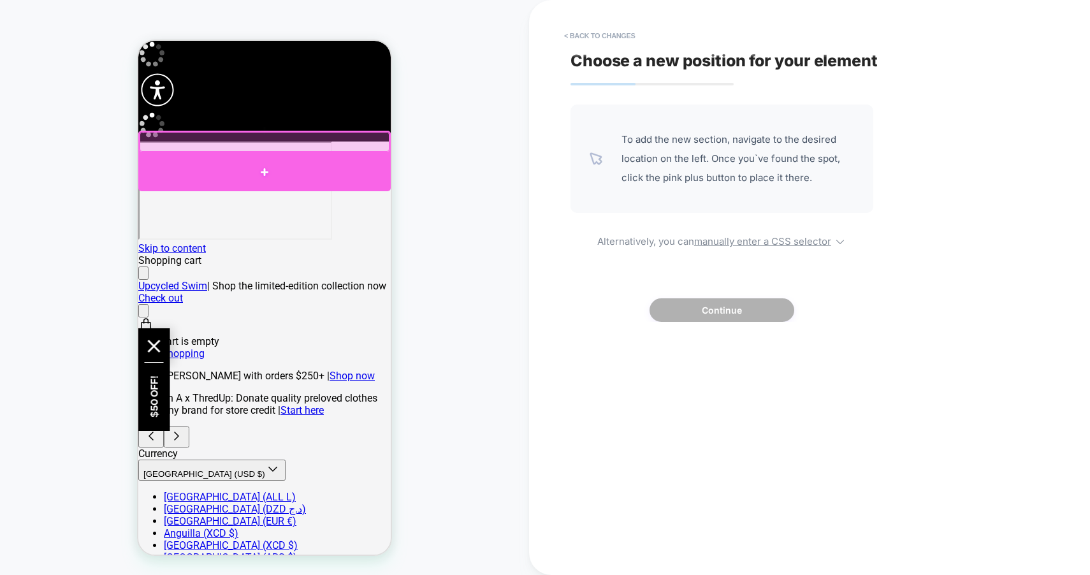
click at [243, 166] on div at bounding box center [264, 172] width 253 height 38
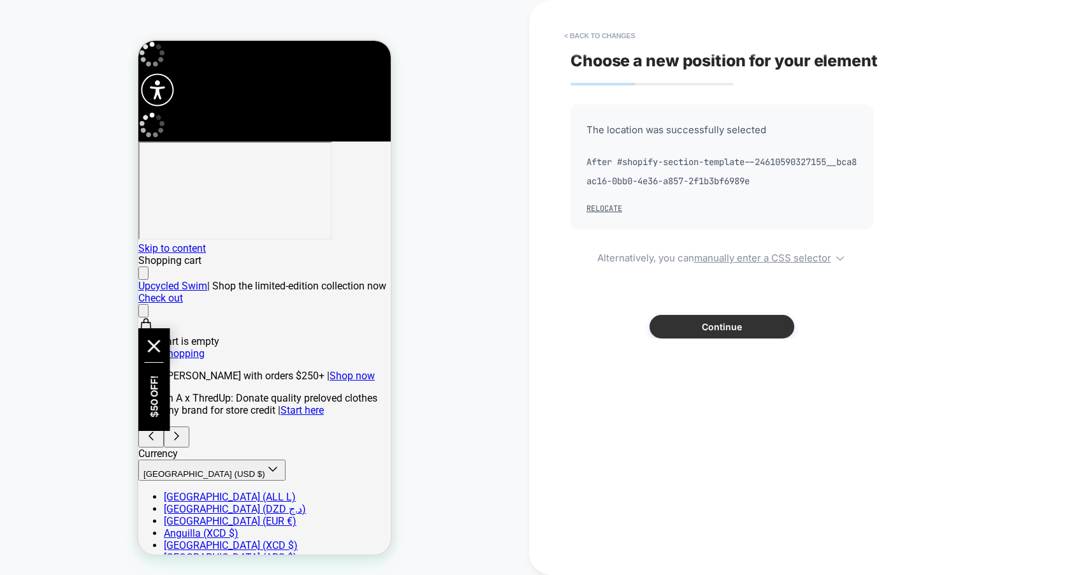
click at [679, 325] on button "Continue" at bounding box center [722, 327] width 145 height 24
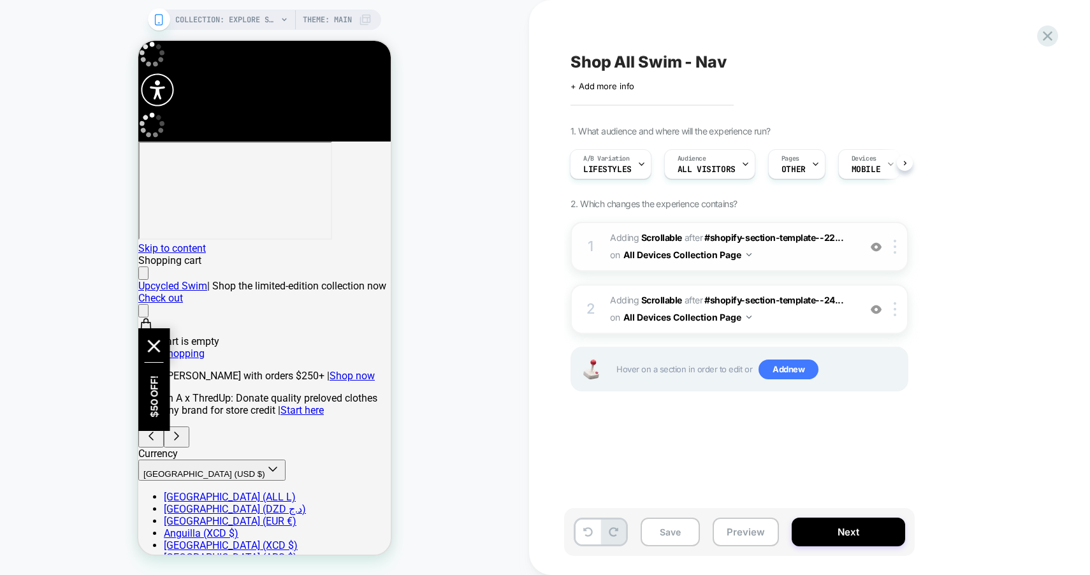
click at [879, 251] on img at bounding box center [876, 247] width 11 height 11
click at [670, 538] on button "Save" at bounding box center [670, 532] width 59 height 29
click at [860, 539] on button "Next" at bounding box center [849, 532] width 114 height 29
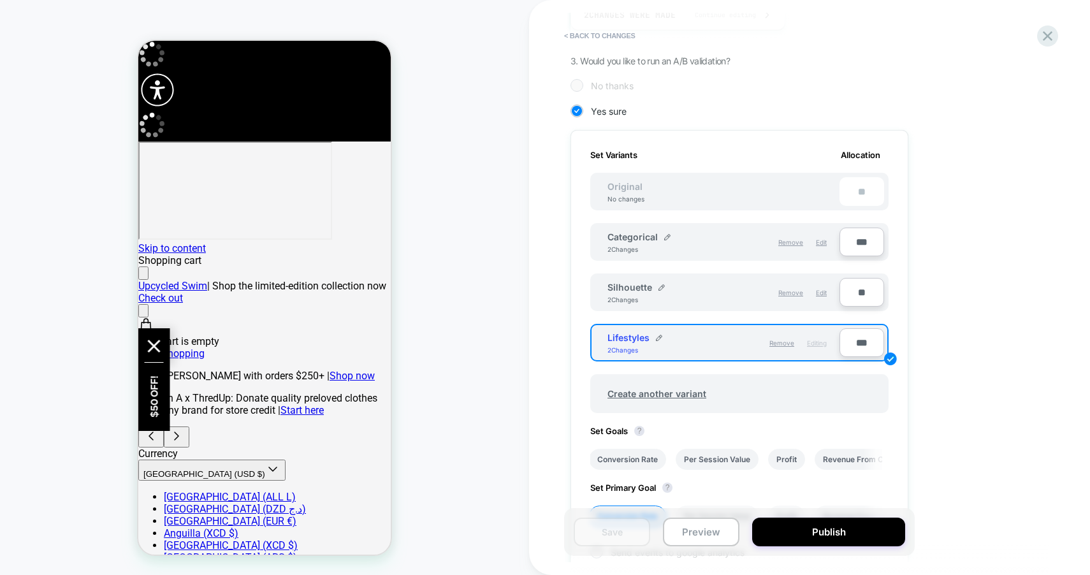
scroll to position [263, 0]
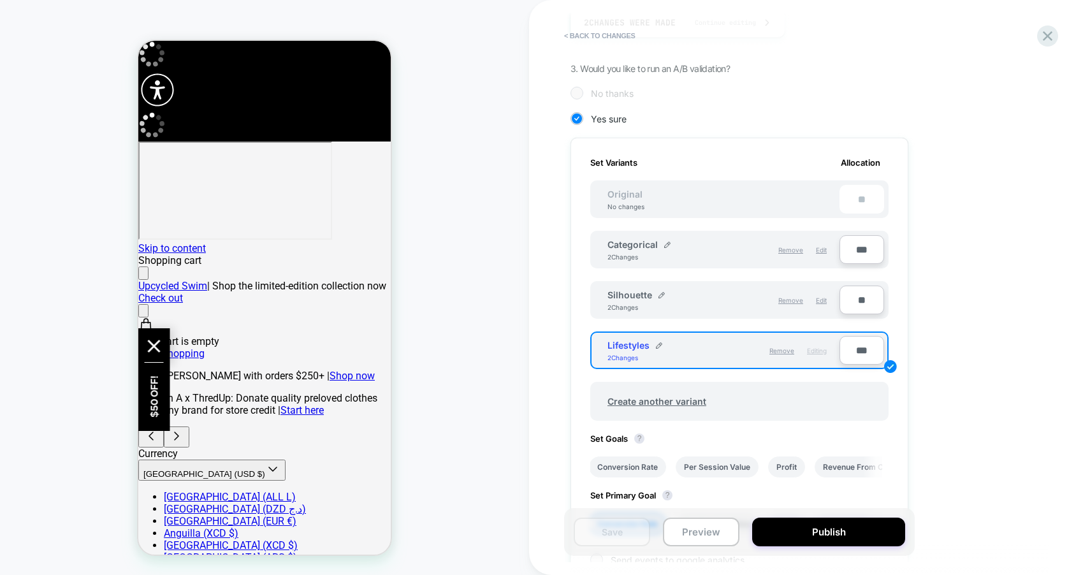
click at [860, 200] on div "**" at bounding box center [862, 199] width 45 height 29
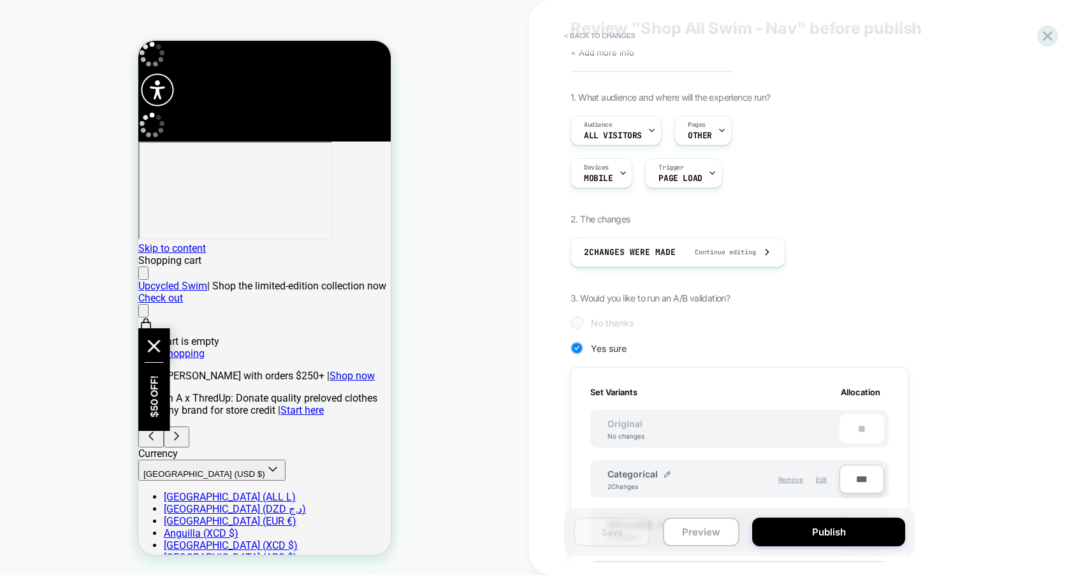
scroll to position [50, 0]
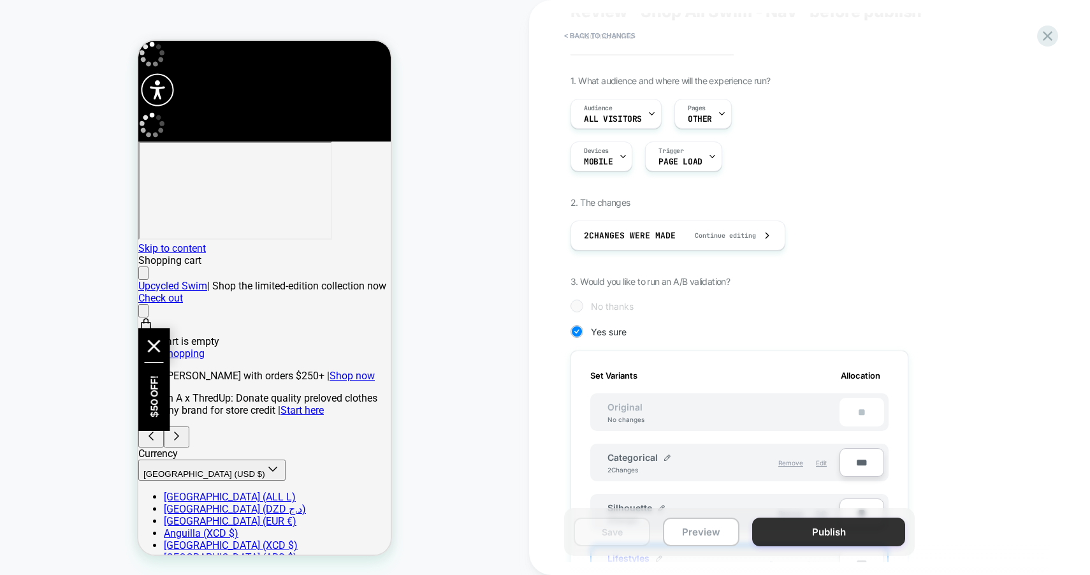
click at [800, 533] on button "Publish" at bounding box center [828, 532] width 153 height 29
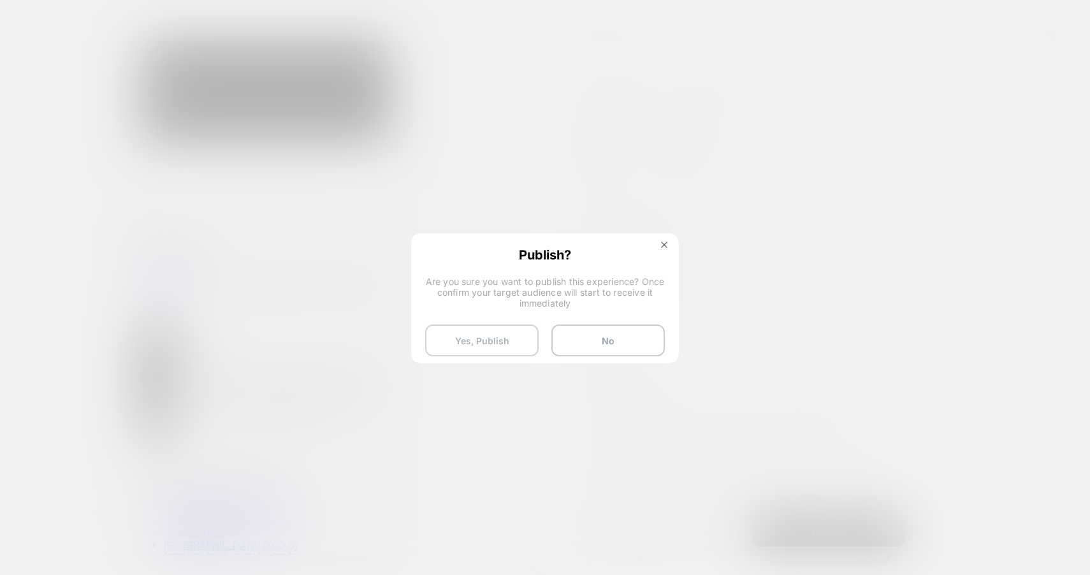
click at [511, 333] on button "Yes, Publish" at bounding box center [482, 341] width 114 height 32
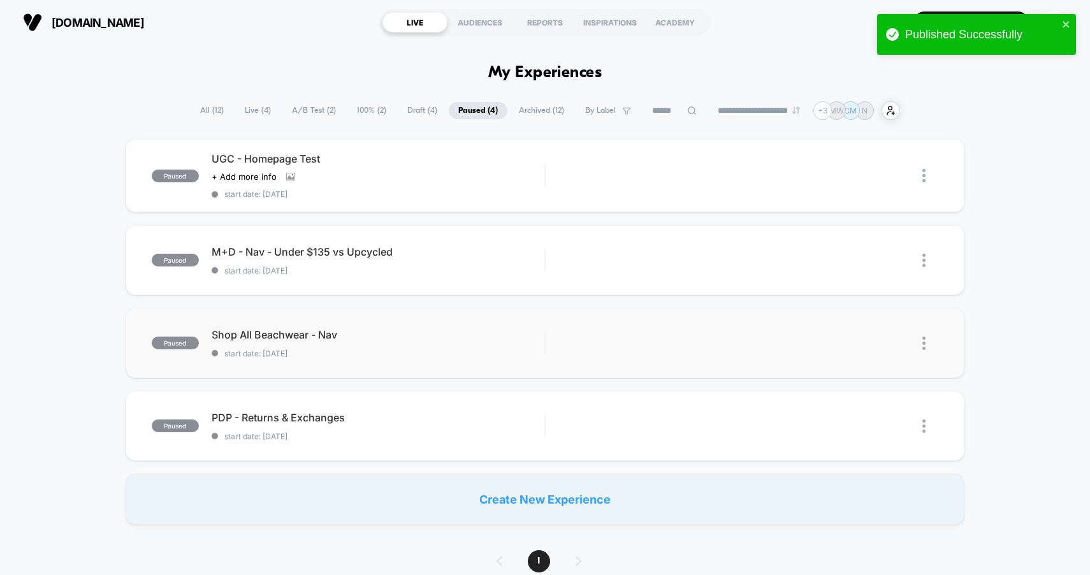
click at [485, 357] on div "paused Shop All Beachwear - Nav start date: [DATE] Edit Duplicate Preview Start" at bounding box center [546, 343] width 840 height 70
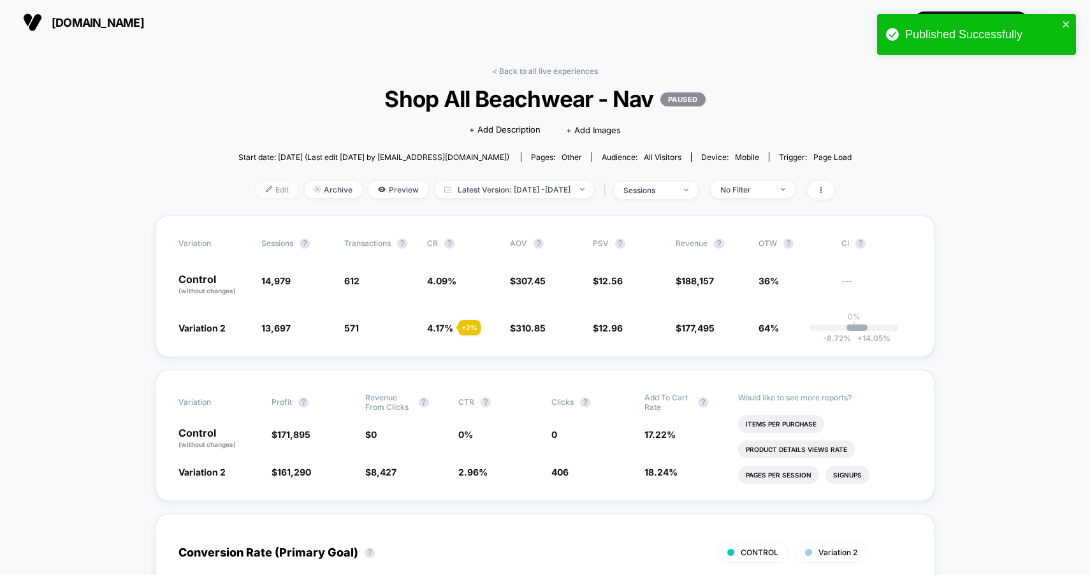
click at [266, 188] on img at bounding box center [269, 189] width 6 height 6
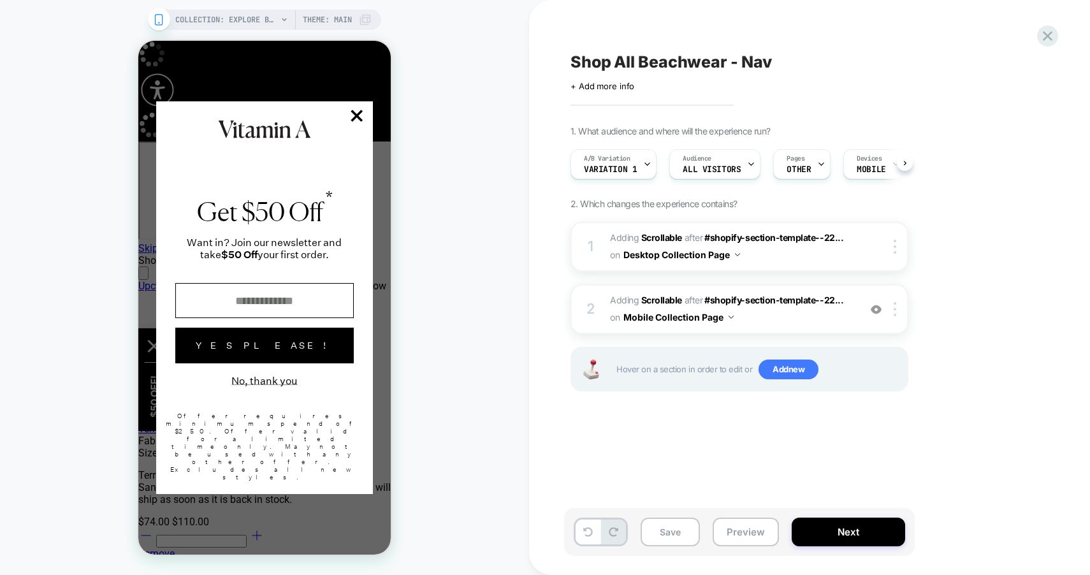
scroll to position [0, 1]
click at [267, 387] on button "No, thank you" at bounding box center [264, 381] width 66 height 12
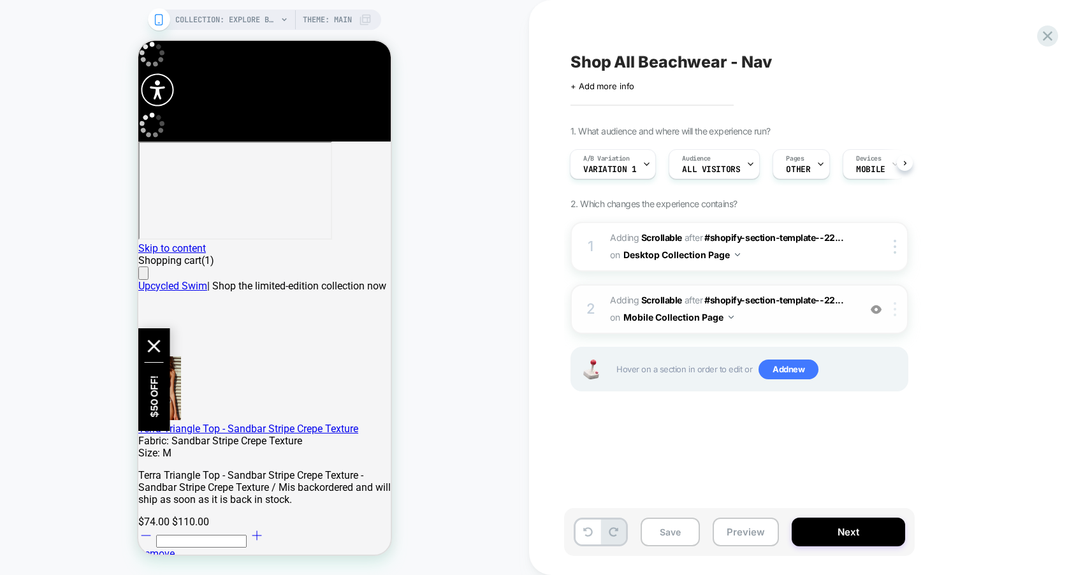
click at [897, 313] on div at bounding box center [897, 309] width 21 height 14
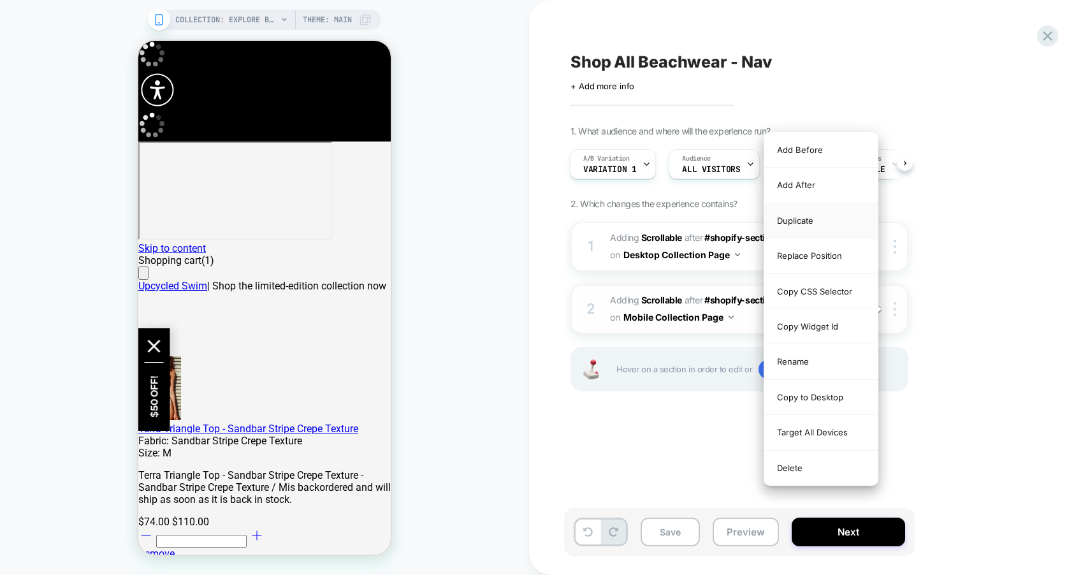
click at [830, 226] on div "Duplicate" at bounding box center [822, 220] width 114 height 35
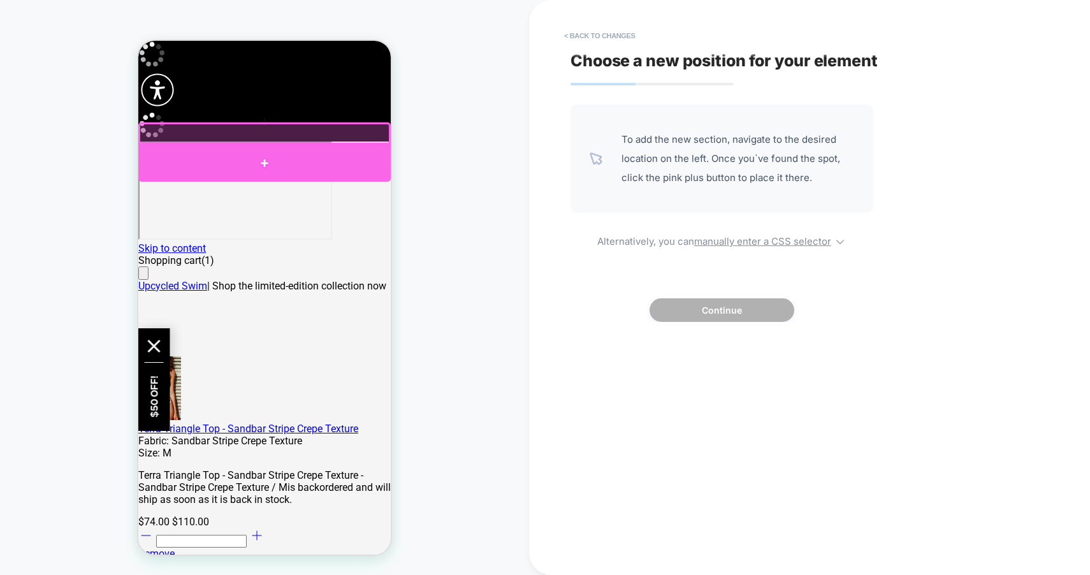
click at [279, 154] on div at bounding box center [264, 163] width 253 height 37
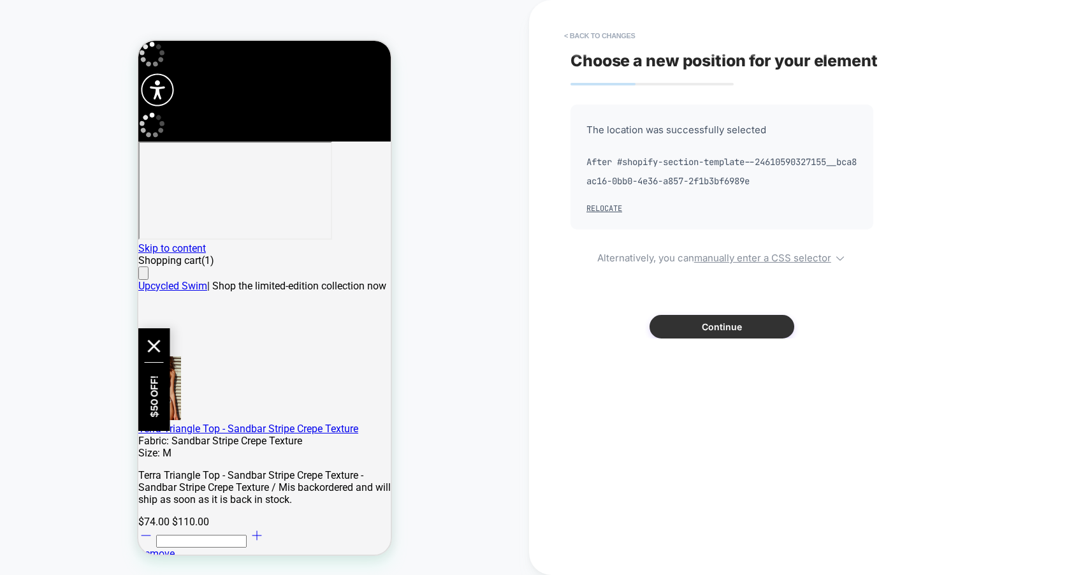
click at [685, 323] on button "Continue" at bounding box center [722, 327] width 145 height 24
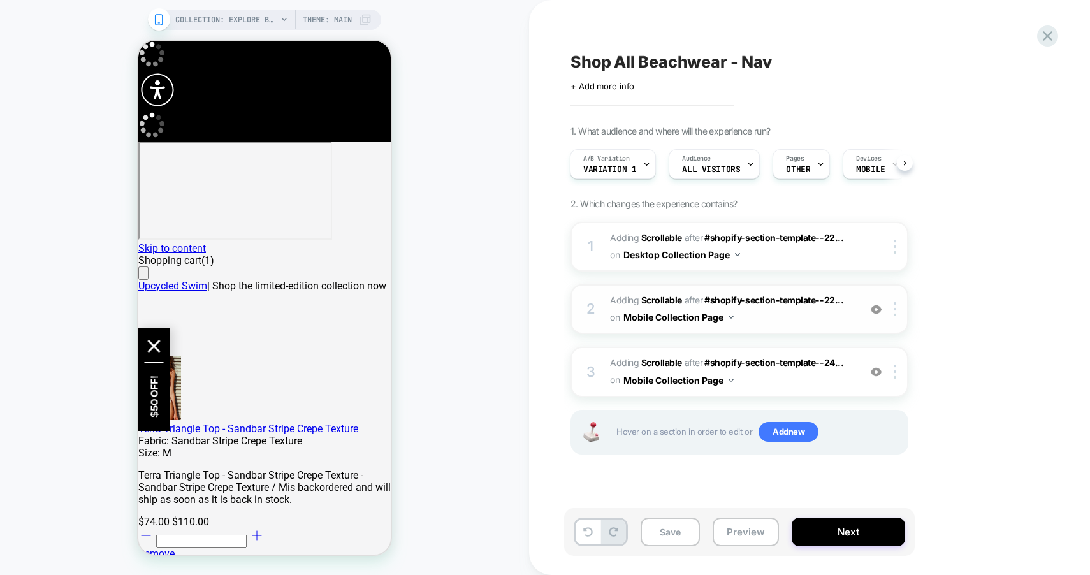
click at [875, 308] on img at bounding box center [876, 309] width 11 height 11
click at [872, 245] on div at bounding box center [886, 247] width 41 height 14
click at [686, 538] on button "Save" at bounding box center [670, 532] width 59 height 29
click at [869, 538] on button "Next" at bounding box center [849, 532] width 114 height 29
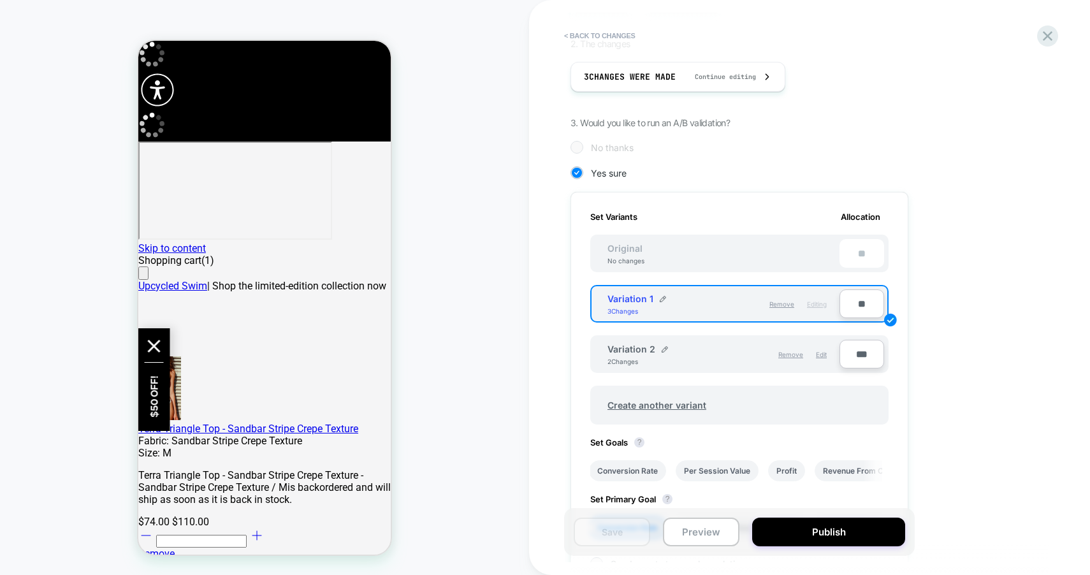
scroll to position [0, 0]
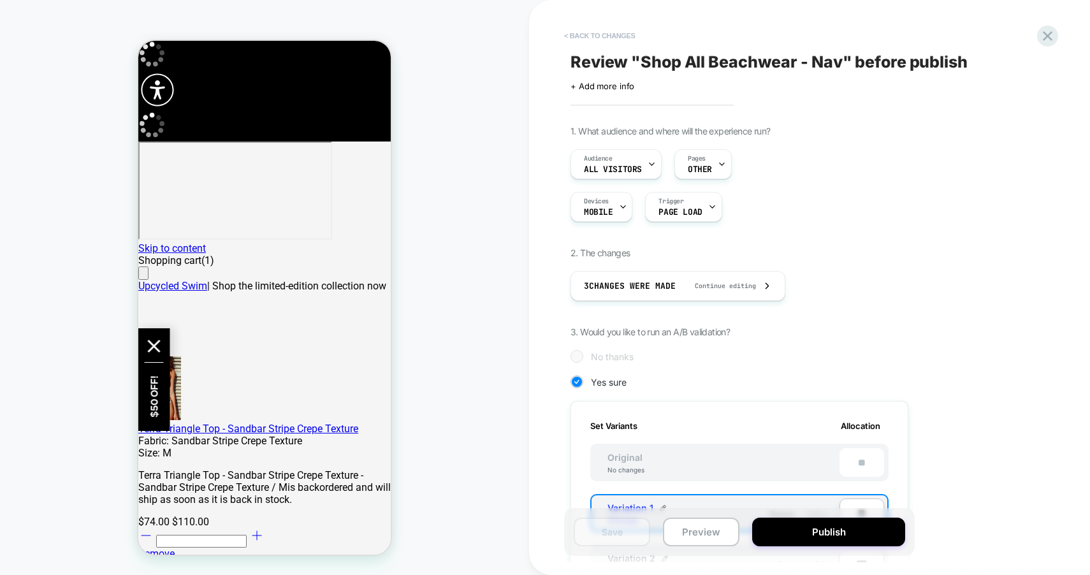
click at [594, 36] on button "< Back to changes" at bounding box center [600, 36] width 84 height 20
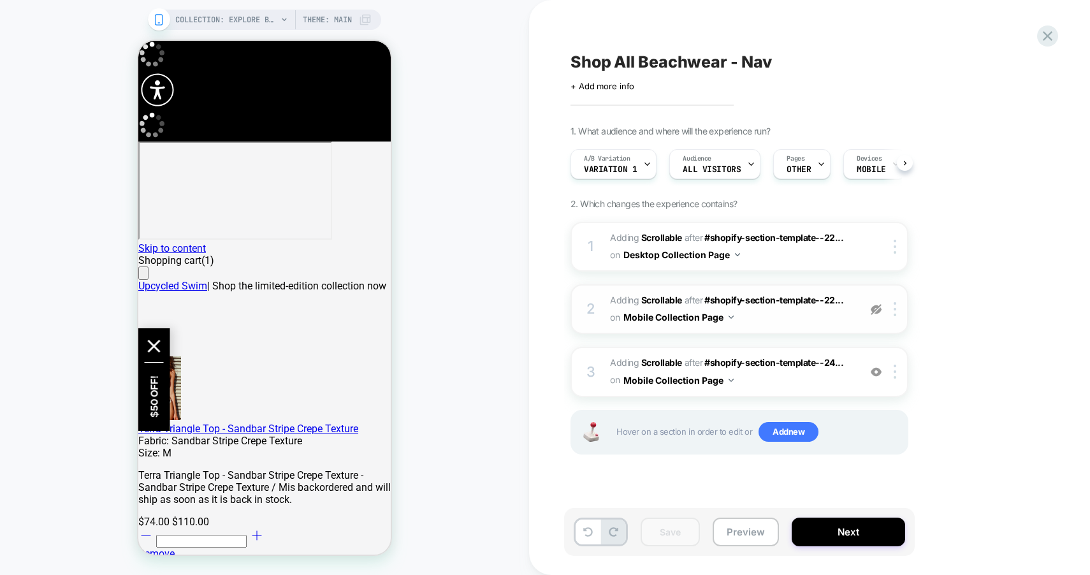
scroll to position [0, 1]
drag, startPoint x: 622, startPoint y: 143, endPoint x: 623, endPoint y: 154, distance: 11.5
click at [622, 143] on div "A/B Variation Variation 1 Audience All Visitors Pages OTHER Devices MOBILE Trig…" at bounding box center [733, 164] width 338 height 43
click at [624, 177] on div "A/B Variation Variation 1" at bounding box center [610, 164] width 78 height 29
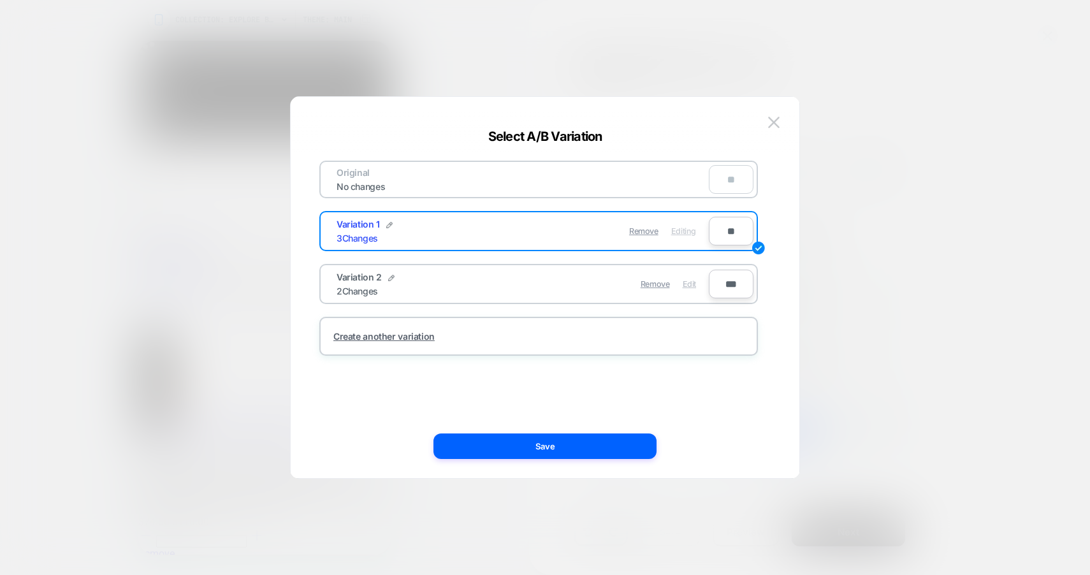
click at [685, 284] on span "Edit" at bounding box center [689, 284] width 13 height 10
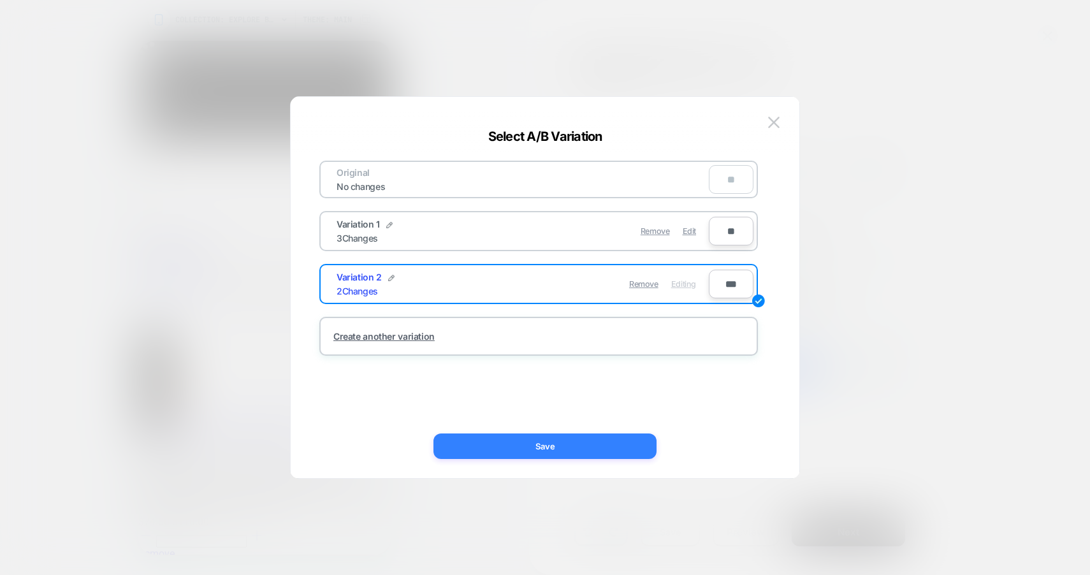
click at [578, 454] on button "Save" at bounding box center [545, 447] width 223 height 26
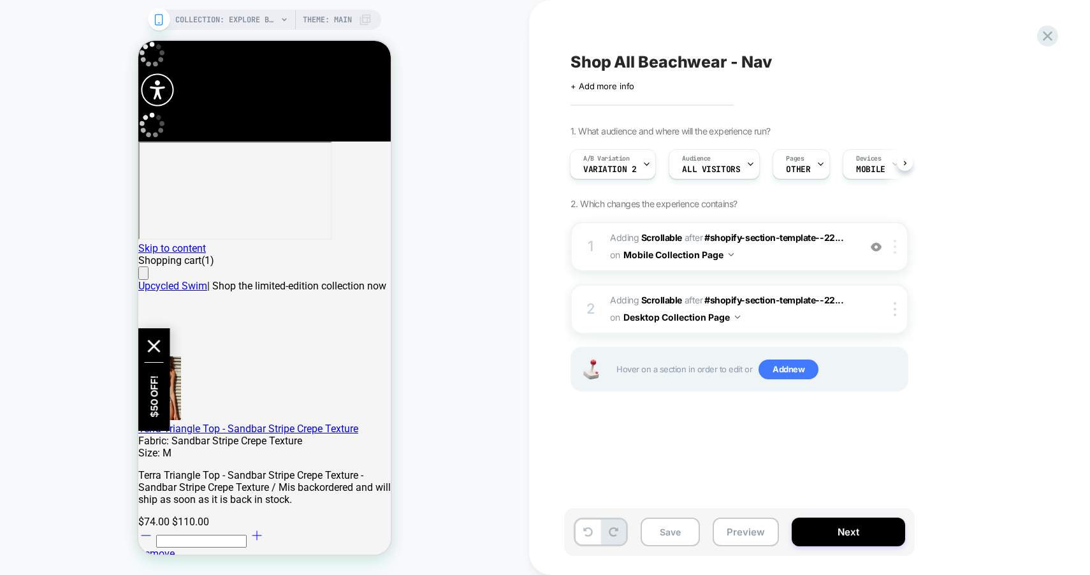
click at [892, 246] on div at bounding box center [897, 247] width 21 height 14
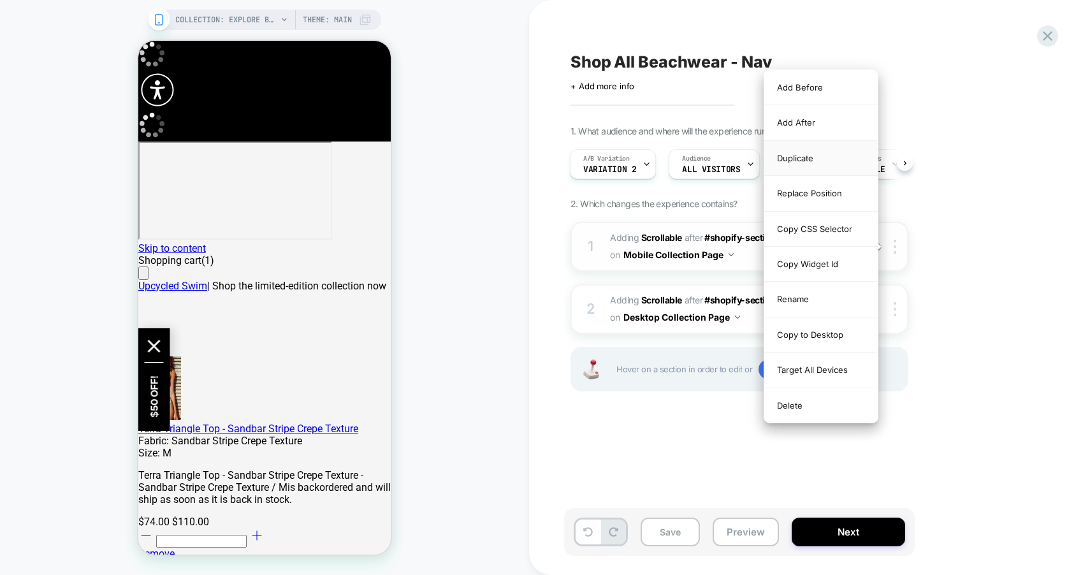
click at [798, 163] on div "Duplicate" at bounding box center [822, 158] width 114 height 35
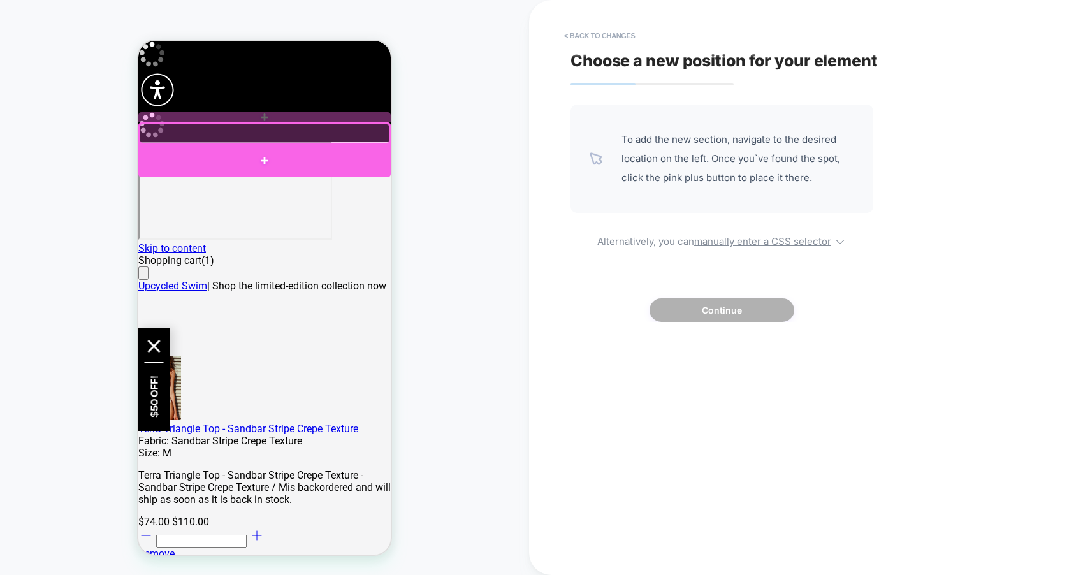
click at [209, 164] on div at bounding box center [264, 160] width 253 height 33
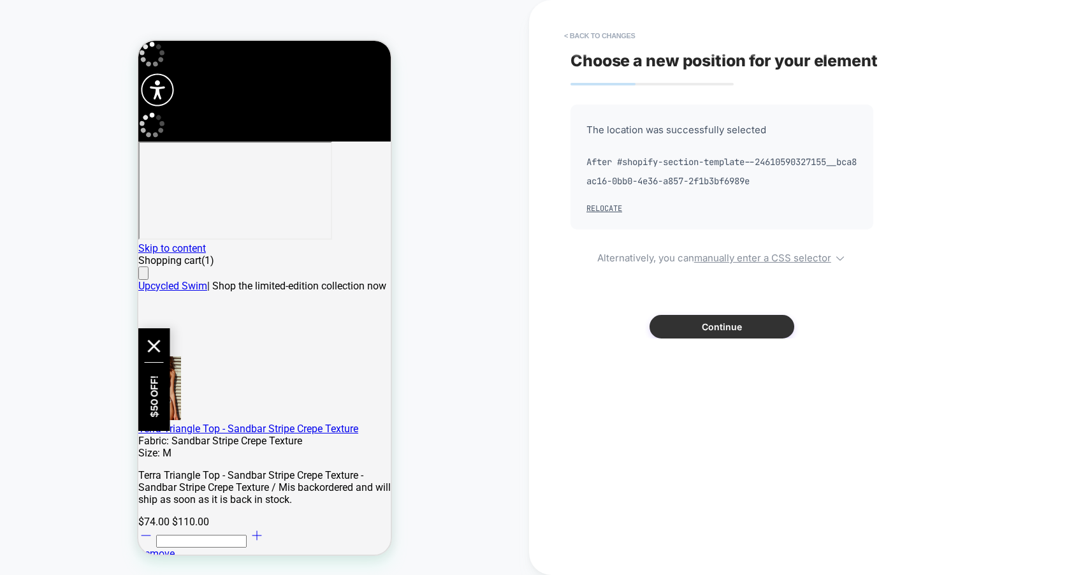
click at [720, 330] on button "Continue" at bounding box center [722, 327] width 145 height 24
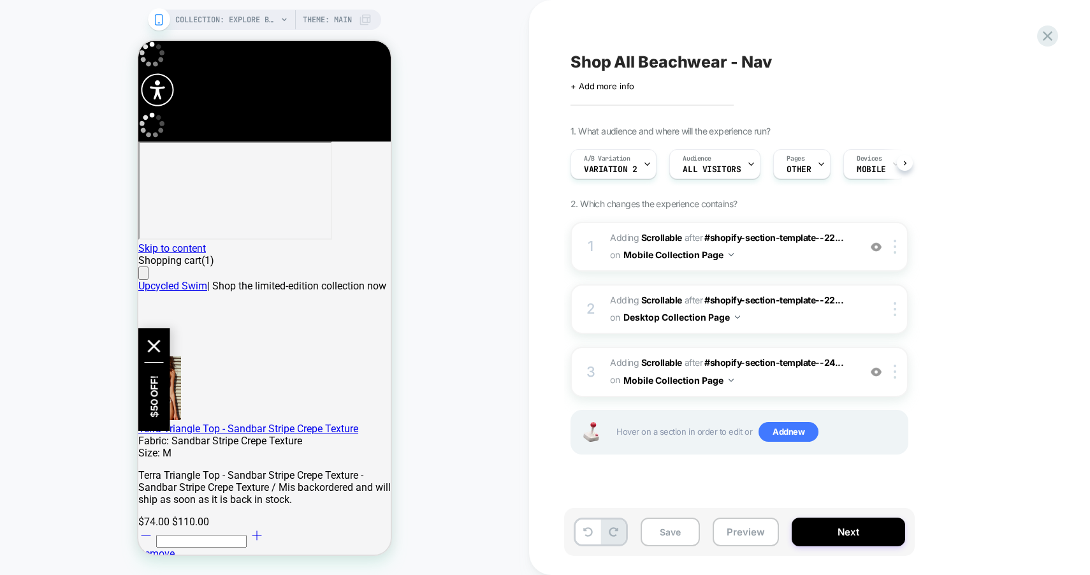
scroll to position [0, 1]
click at [875, 247] on img at bounding box center [876, 247] width 11 height 11
click at [858, 537] on button "Next" at bounding box center [849, 532] width 114 height 29
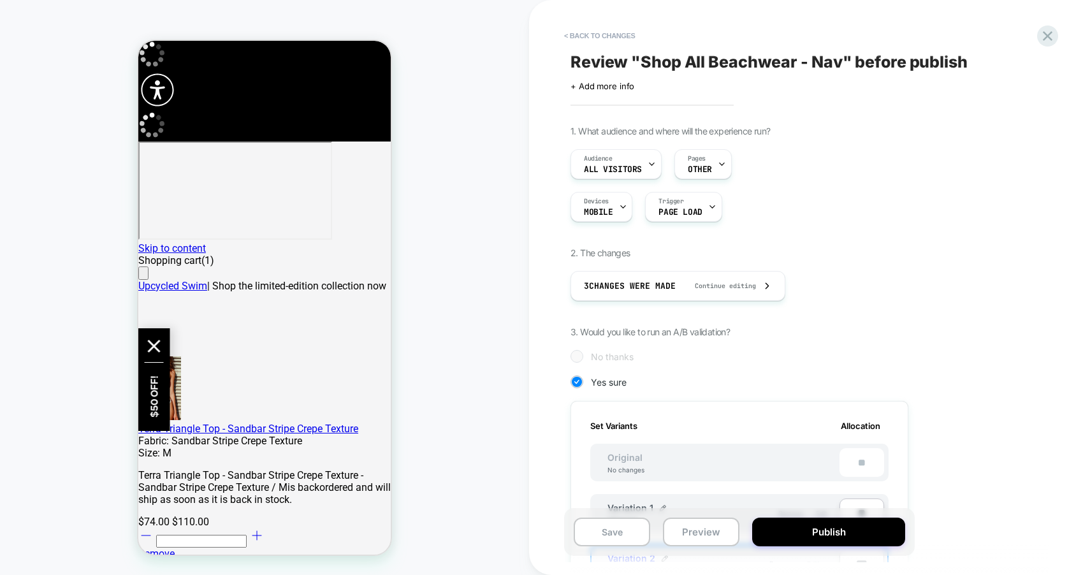
scroll to position [348, 0]
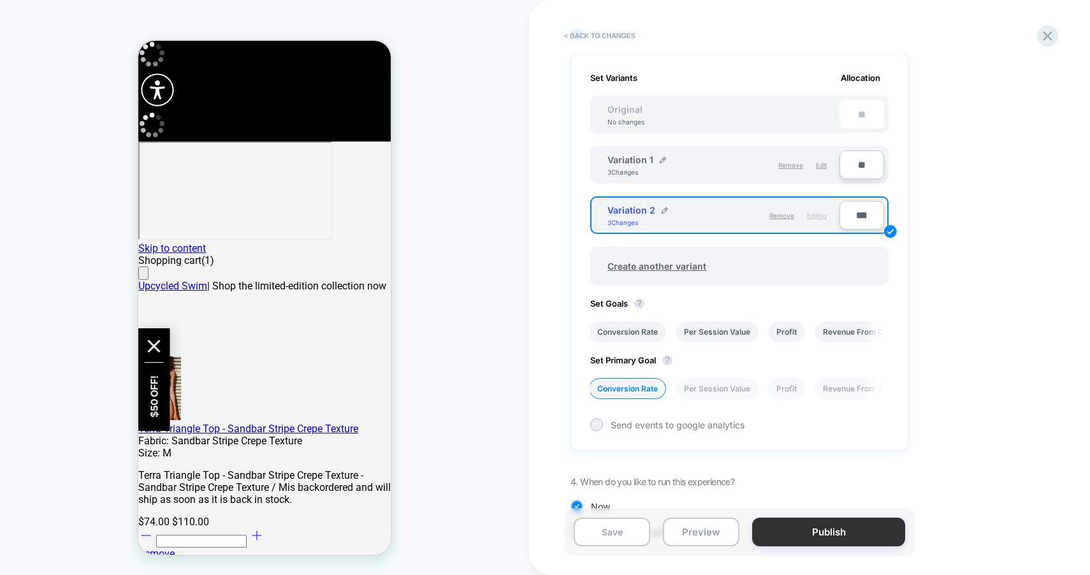
click at [825, 531] on button "Publish" at bounding box center [828, 532] width 153 height 29
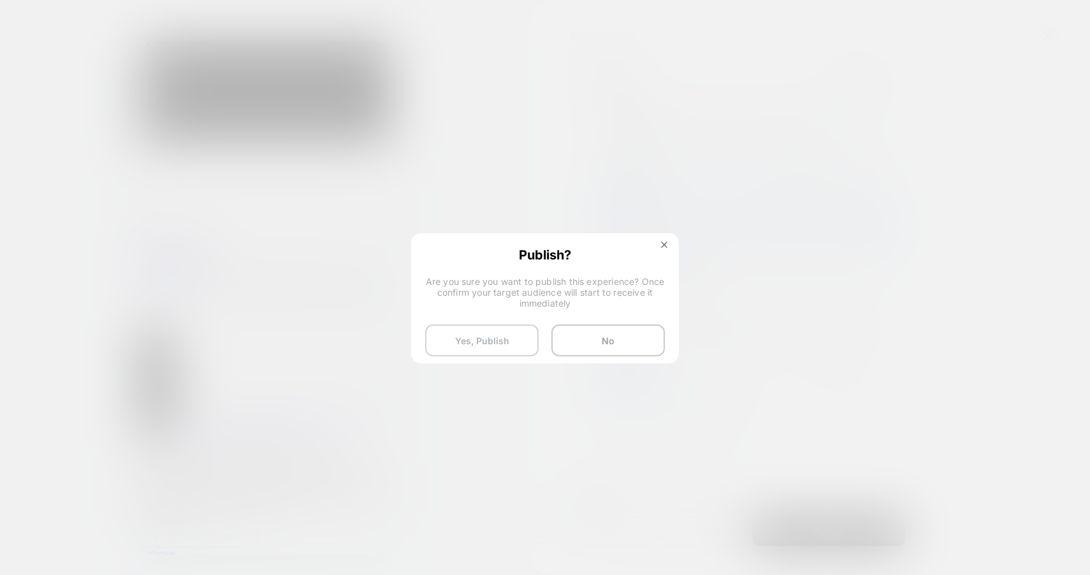
click at [489, 333] on button "Yes, Publish" at bounding box center [482, 341] width 114 height 32
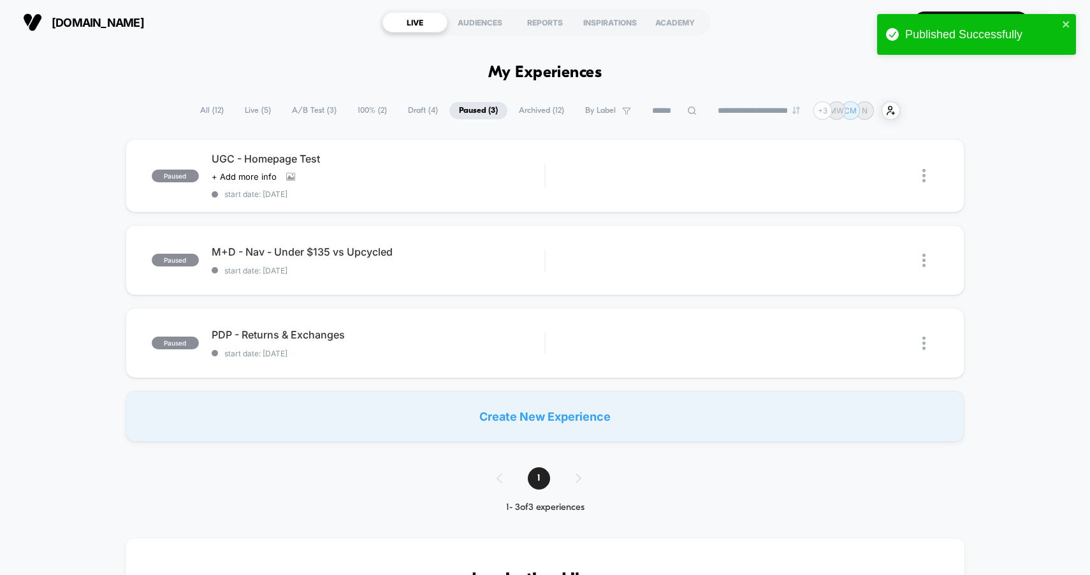
click at [315, 119] on span "A/B Test ( 3 )" at bounding box center [314, 110] width 64 height 17
